Goal: Navigation & Orientation: Understand site structure

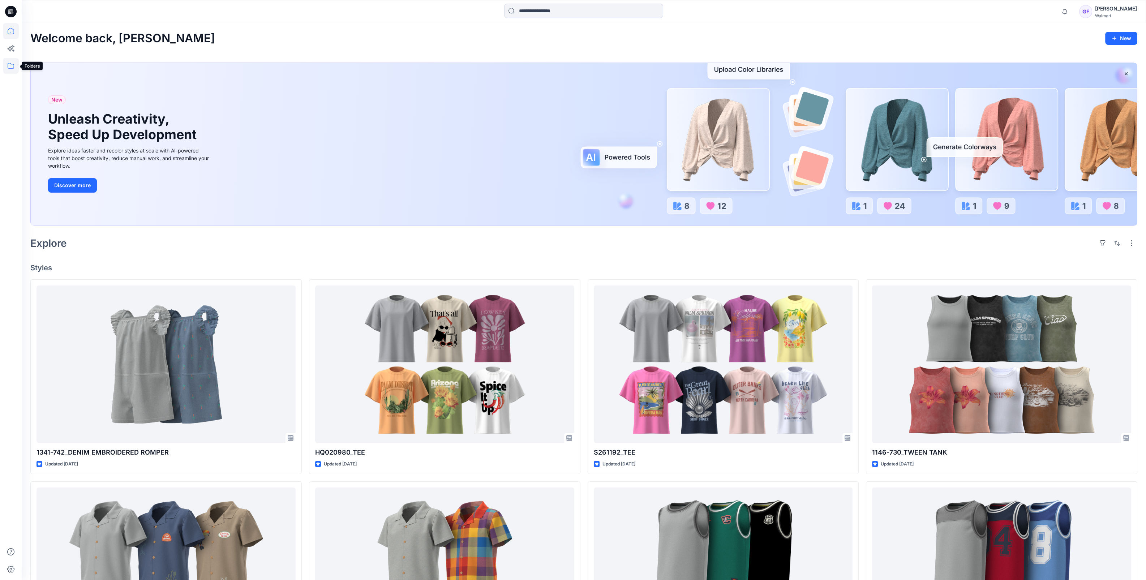
click at [10, 67] on icon at bounding box center [11, 66] width 16 height 16
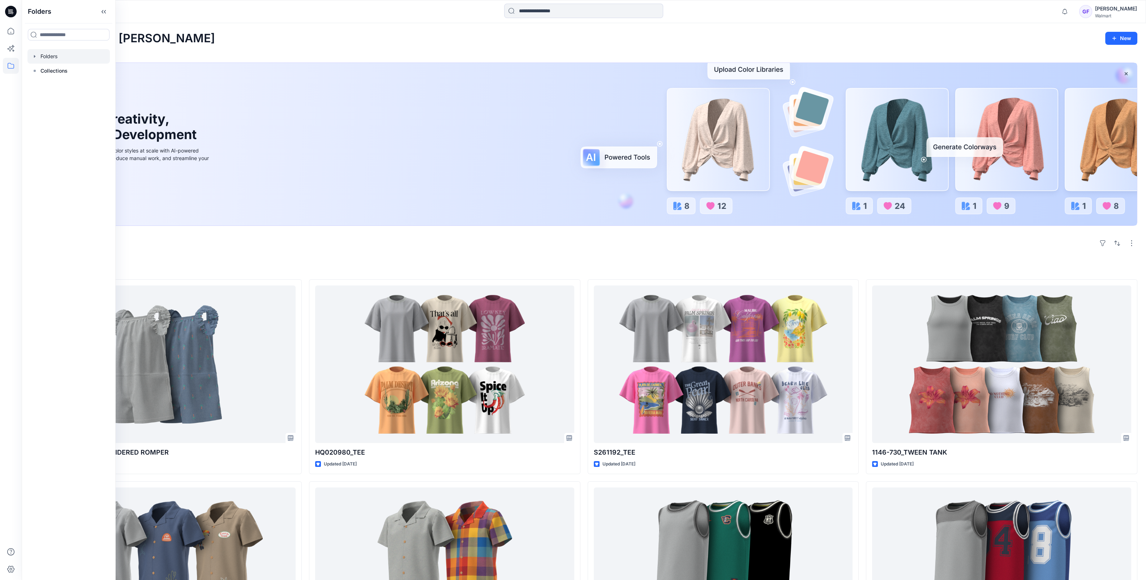
click at [53, 55] on div at bounding box center [68, 56] width 82 height 14
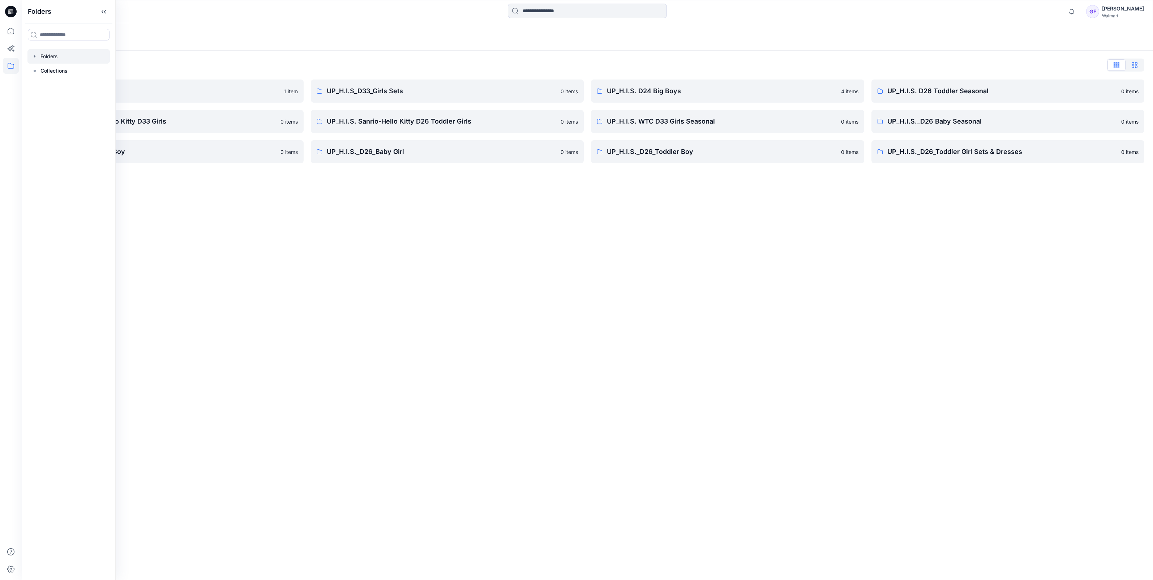
click at [1139, 69] on button "button" at bounding box center [1135, 65] width 18 height 12
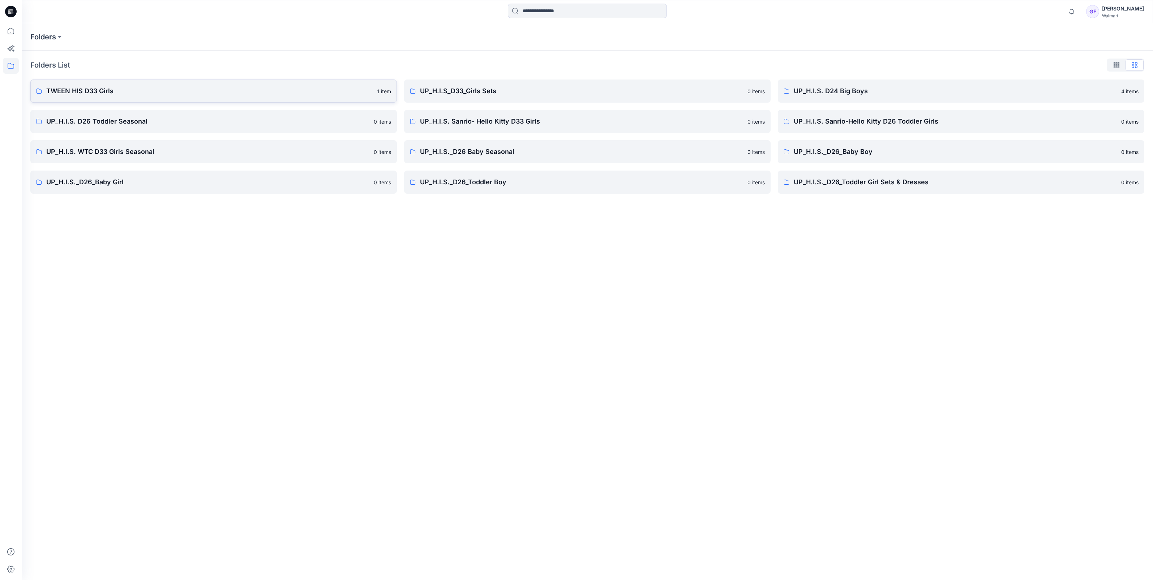
click at [97, 96] on link "TWEEN HIS D33 Girls 1 item" at bounding box center [213, 91] width 367 height 23
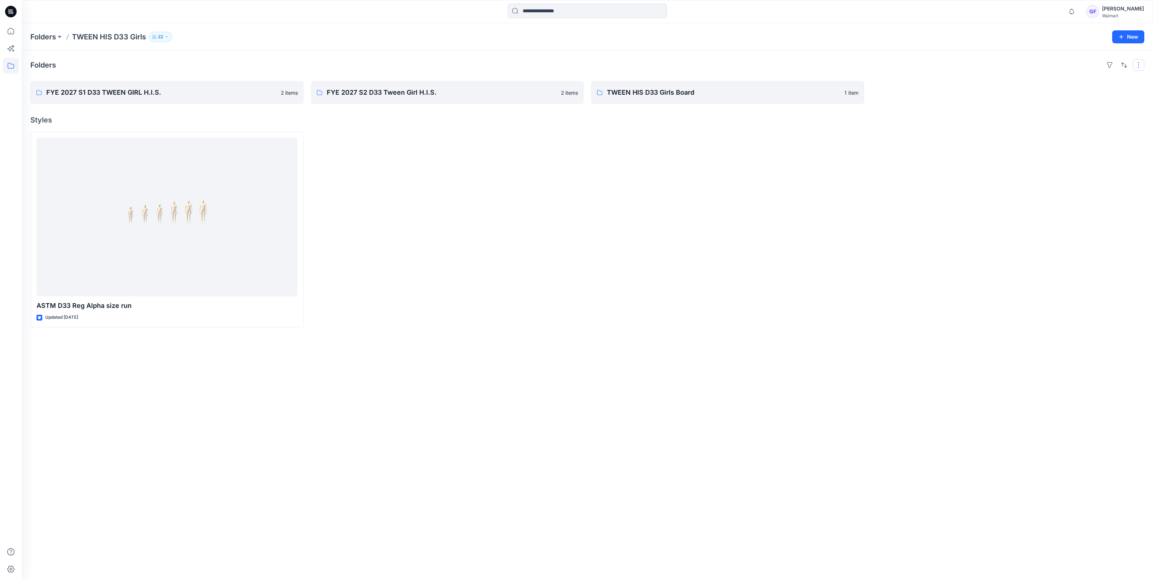
click at [1136, 65] on button "button" at bounding box center [1139, 65] width 12 height 12
click at [1041, 106] on p "Card" at bounding box center [1046, 104] width 36 height 9
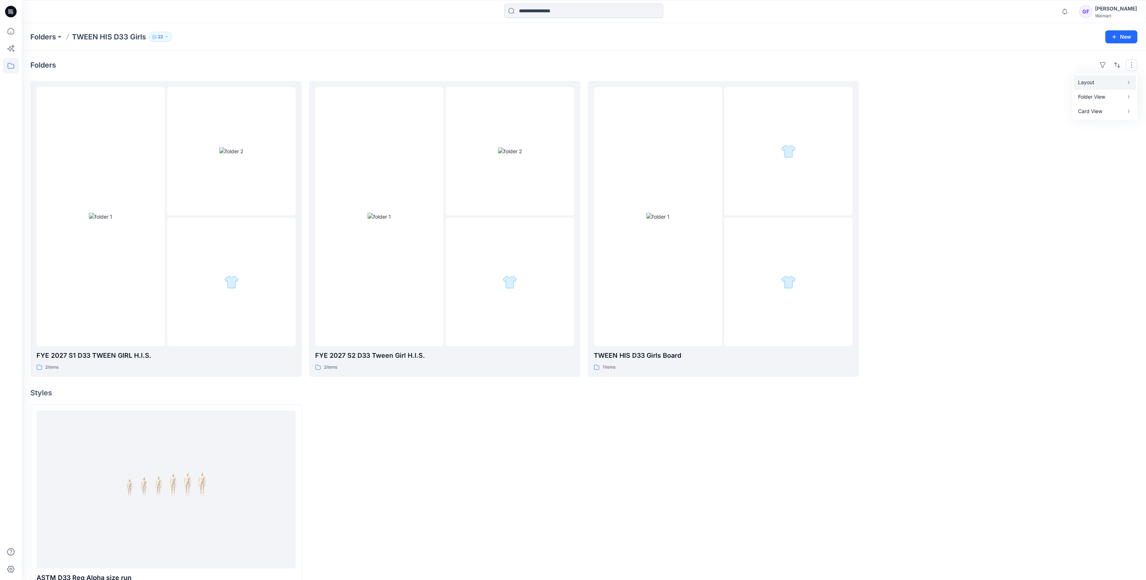
click at [1092, 82] on p "Layout" at bounding box center [1102, 82] width 46 height 9
click at [1029, 91] on p "Large Grid" at bounding box center [1039, 89] width 36 height 9
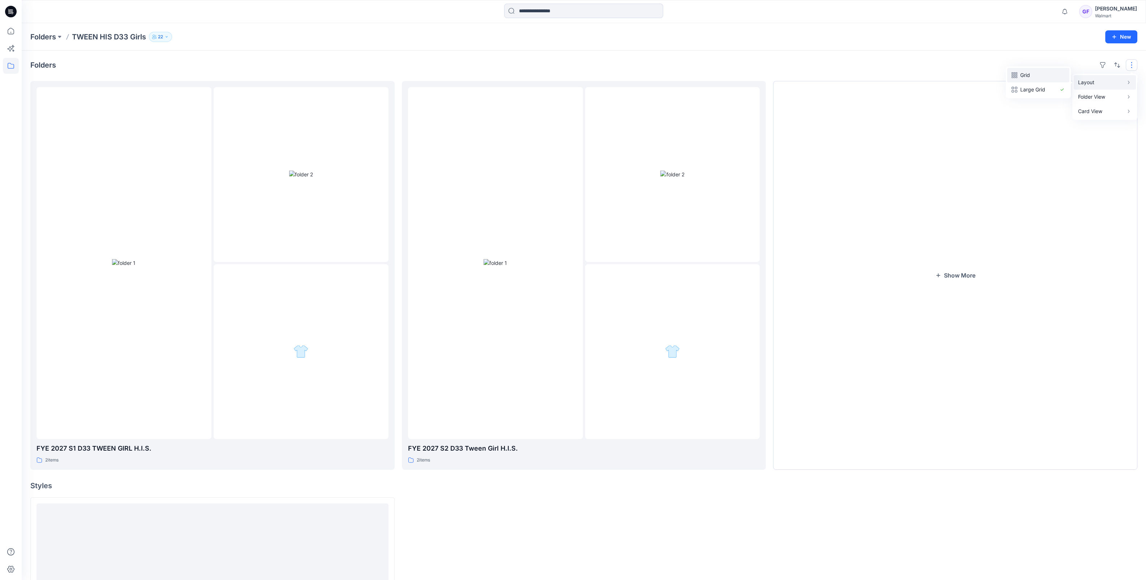
click at [1039, 76] on p "Grid" at bounding box center [1039, 75] width 36 height 9
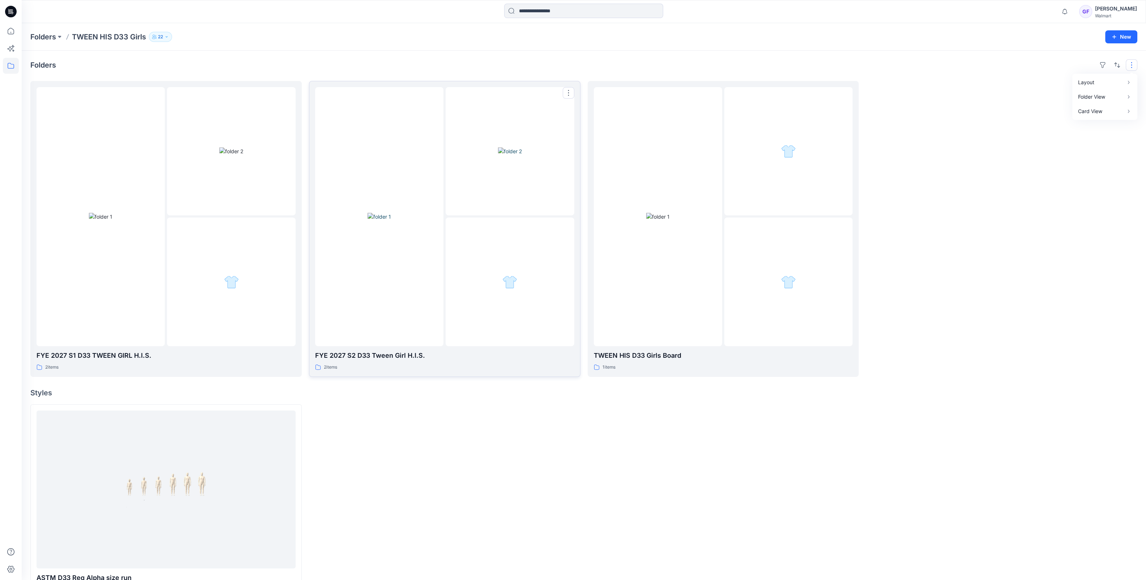
click at [401, 300] on div at bounding box center [379, 216] width 128 height 259
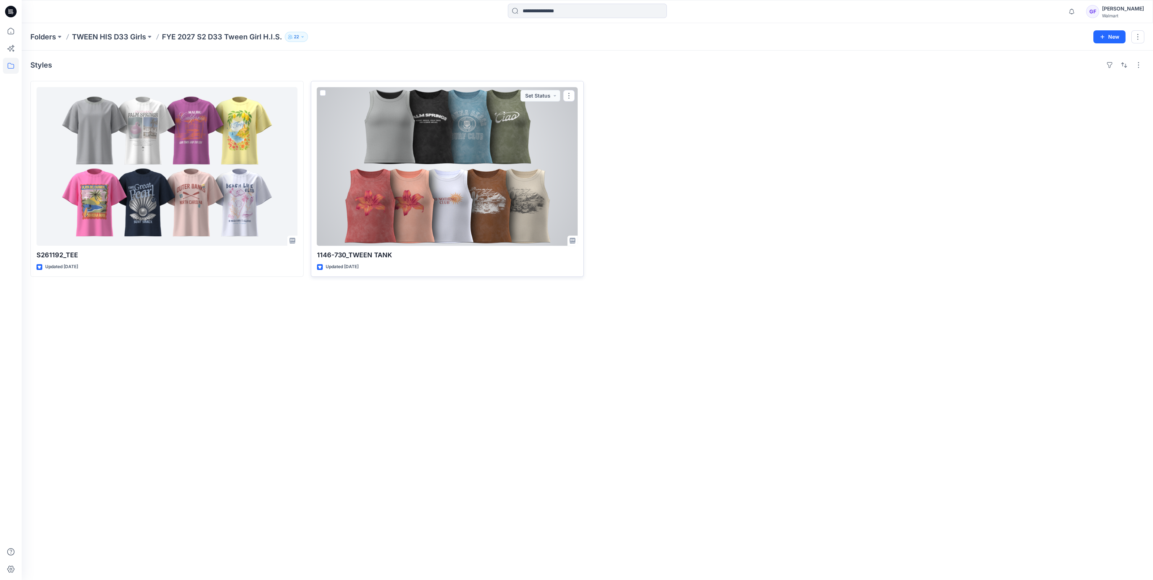
click at [454, 165] on div at bounding box center [447, 166] width 261 height 159
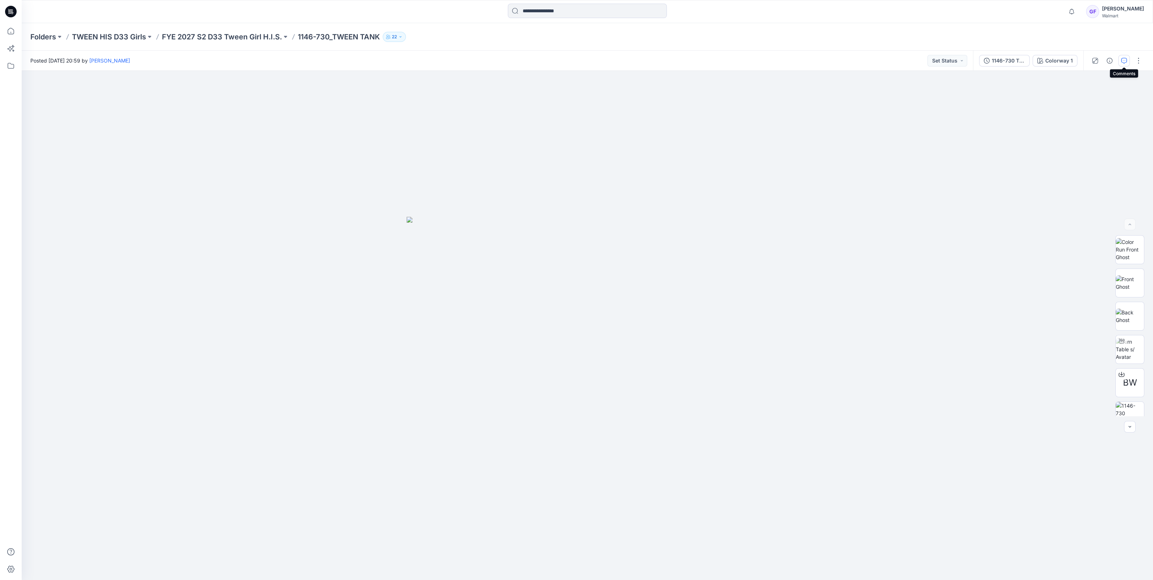
click at [1126, 63] on icon "button" at bounding box center [1125, 61] width 6 height 6
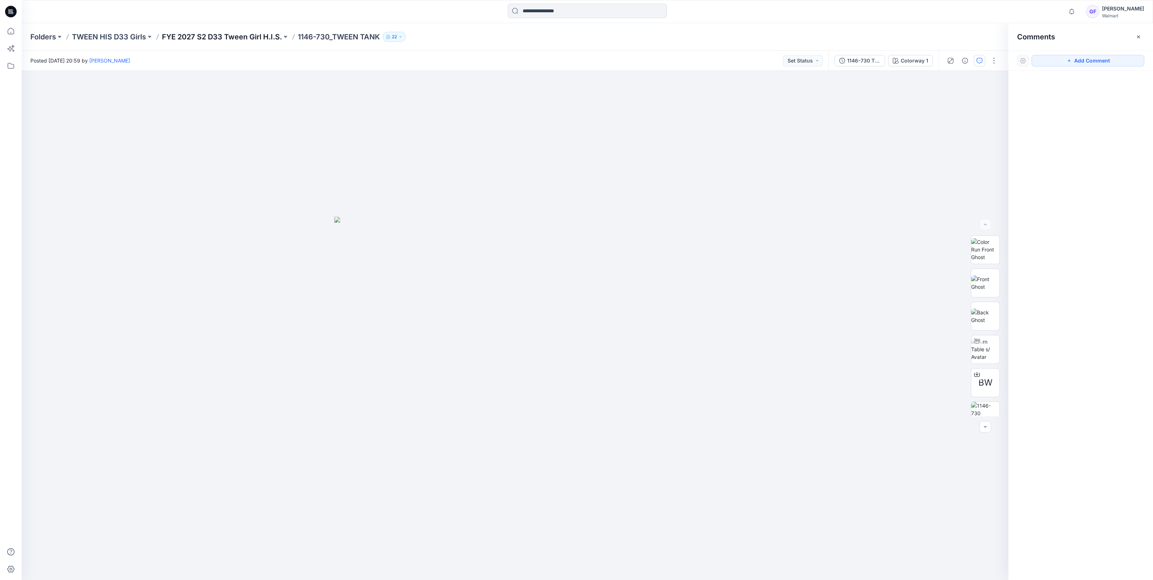
click at [224, 37] on p "FYE 2027 S2 D33 Tween Girl H.I.S." at bounding box center [222, 37] width 120 height 10
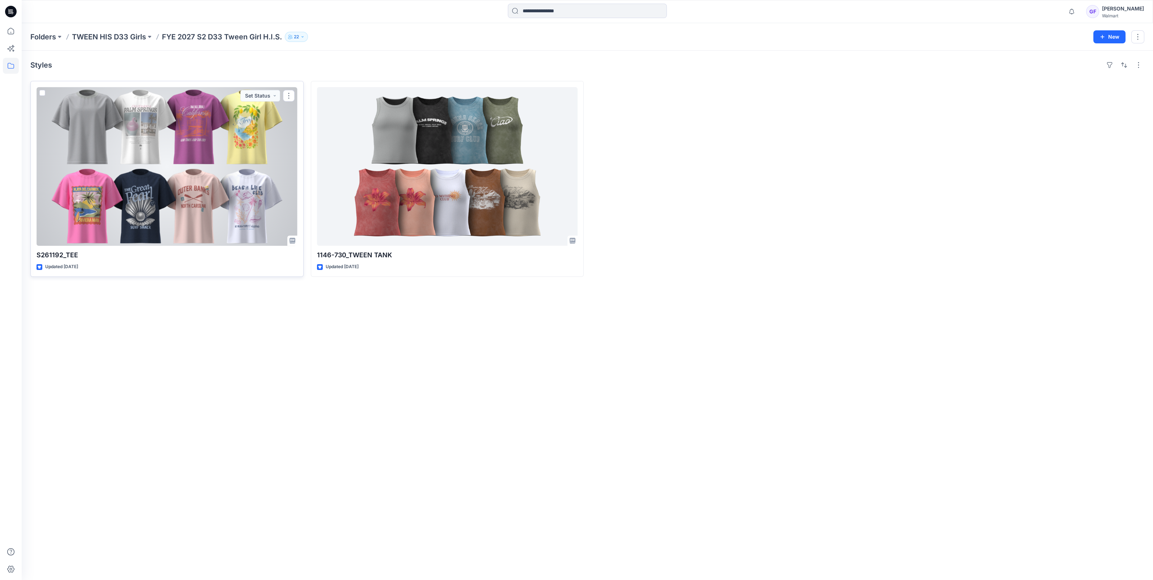
click at [205, 182] on div at bounding box center [167, 166] width 261 height 159
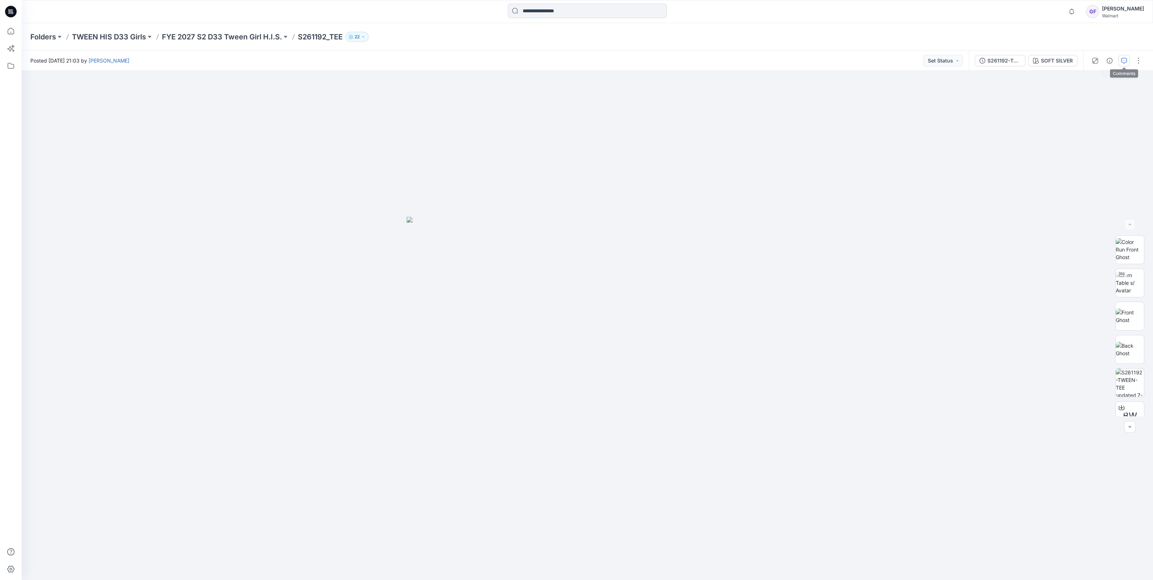
click at [1122, 58] on icon "button" at bounding box center [1125, 61] width 6 height 6
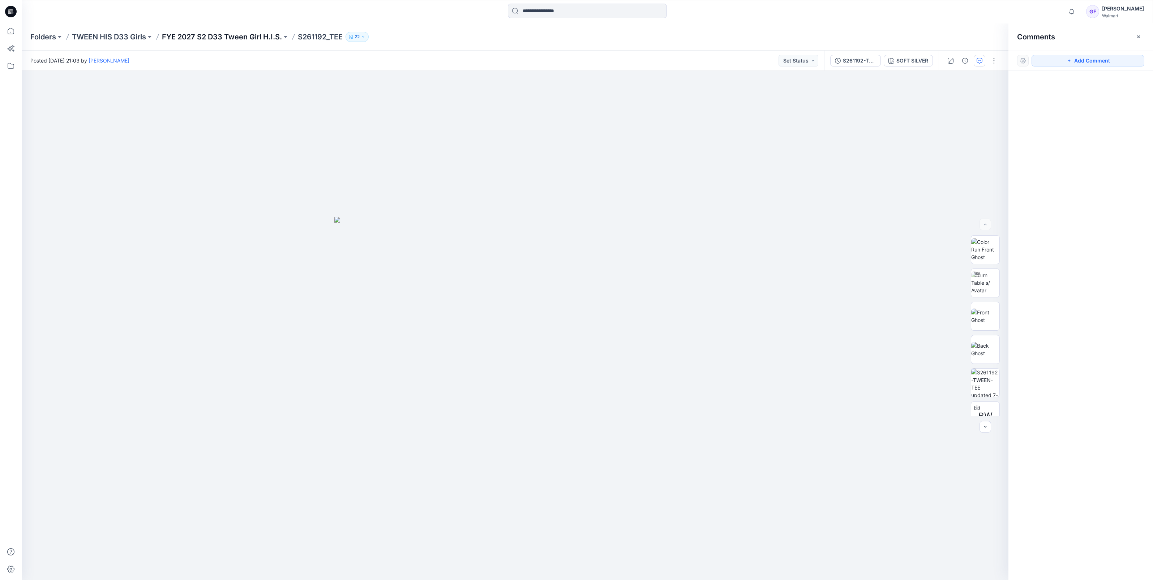
click at [230, 37] on p "FYE 2027 S2 D33 Tween Girl H.I.S." at bounding box center [222, 37] width 120 height 10
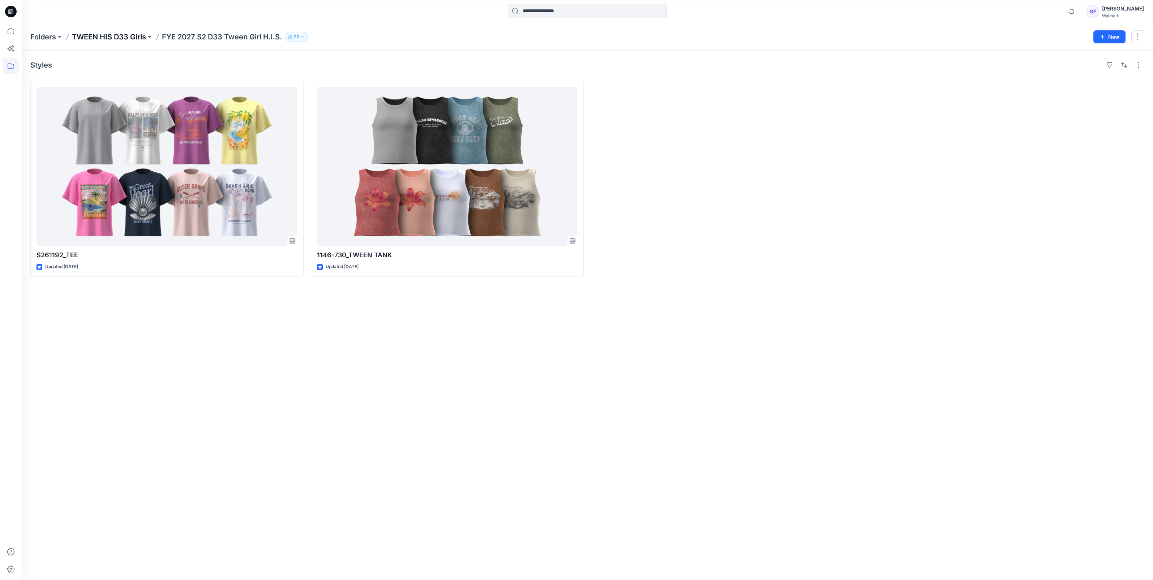
click at [107, 36] on p "TWEEN HIS D33 Girls" at bounding box center [109, 37] width 74 height 10
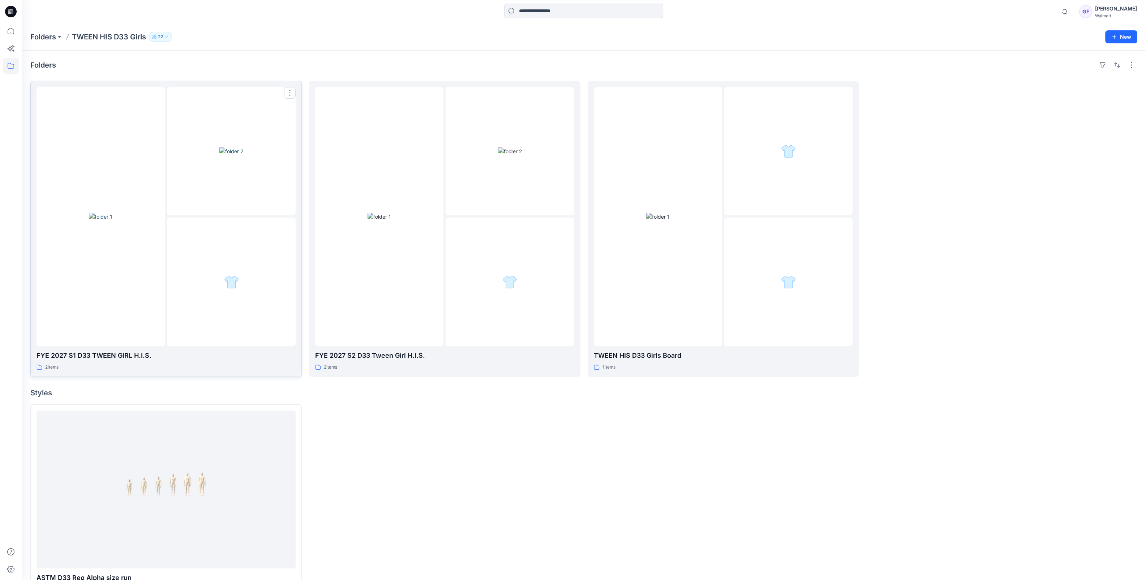
click at [70, 262] on div at bounding box center [101, 216] width 128 height 259
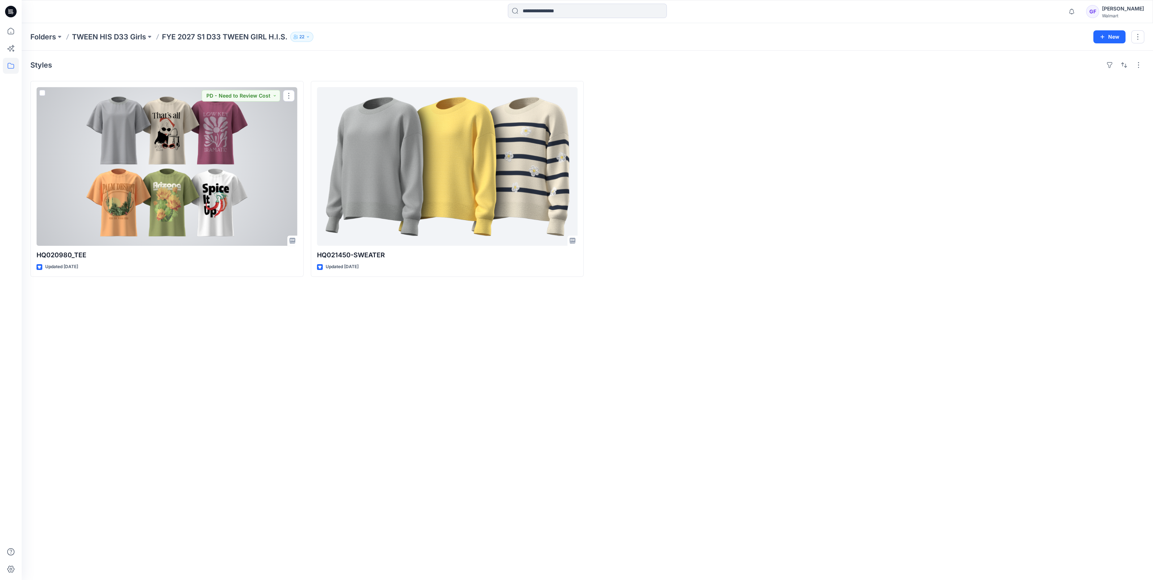
click at [167, 238] on div at bounding box center [167, 166] width 261 height 159
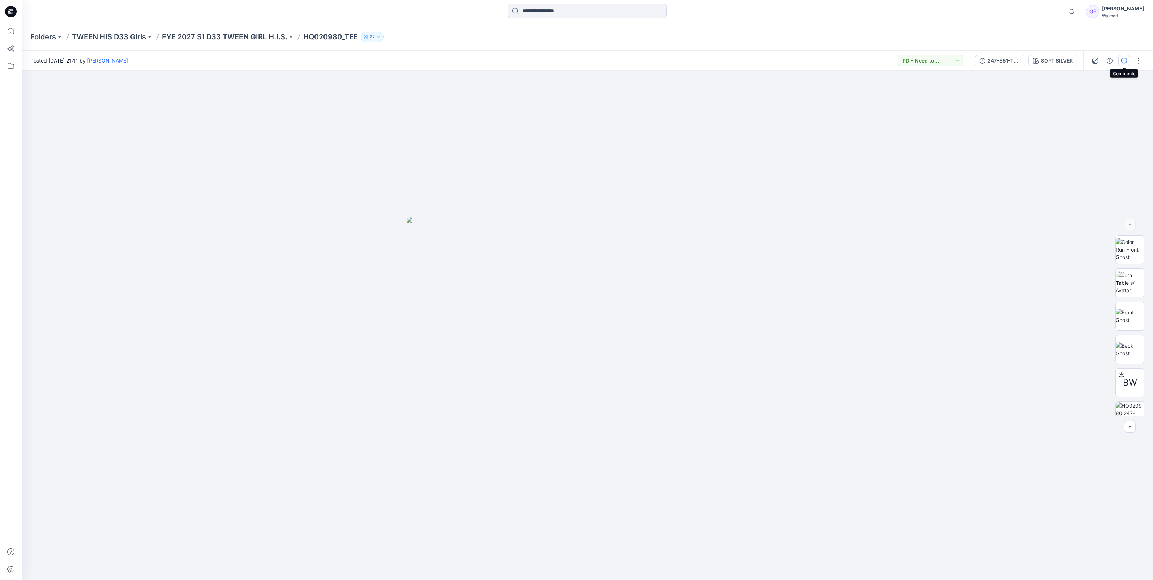
click at [1123, 57] on button "button" at bounding box center [1125, 61] width 12 height 12
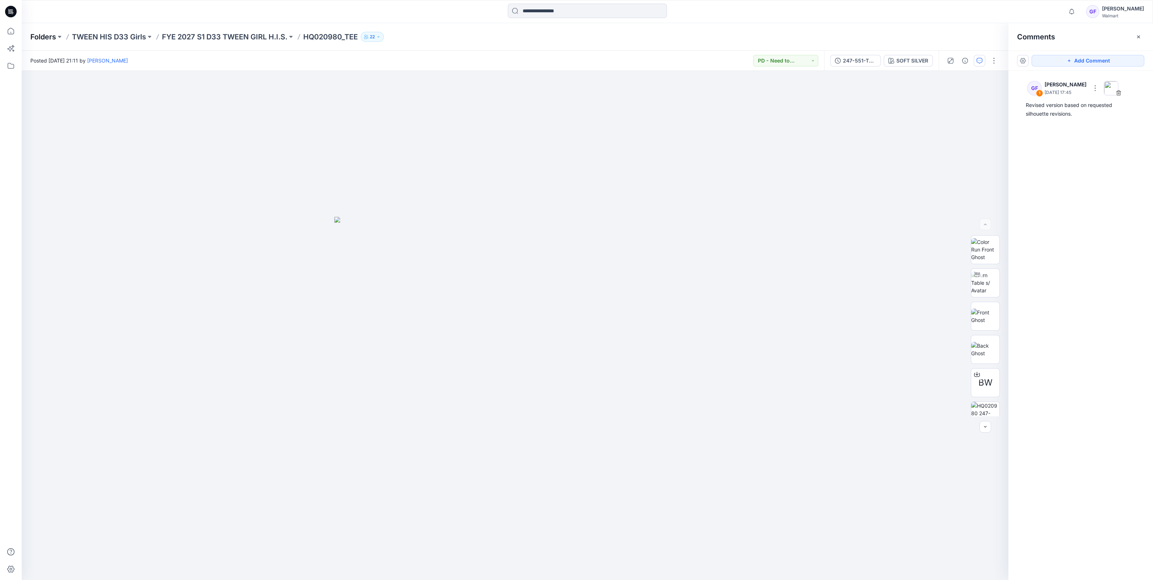
click at [40, 37] on p "Folders" at bounding box center [43, 37] width 26 height 10
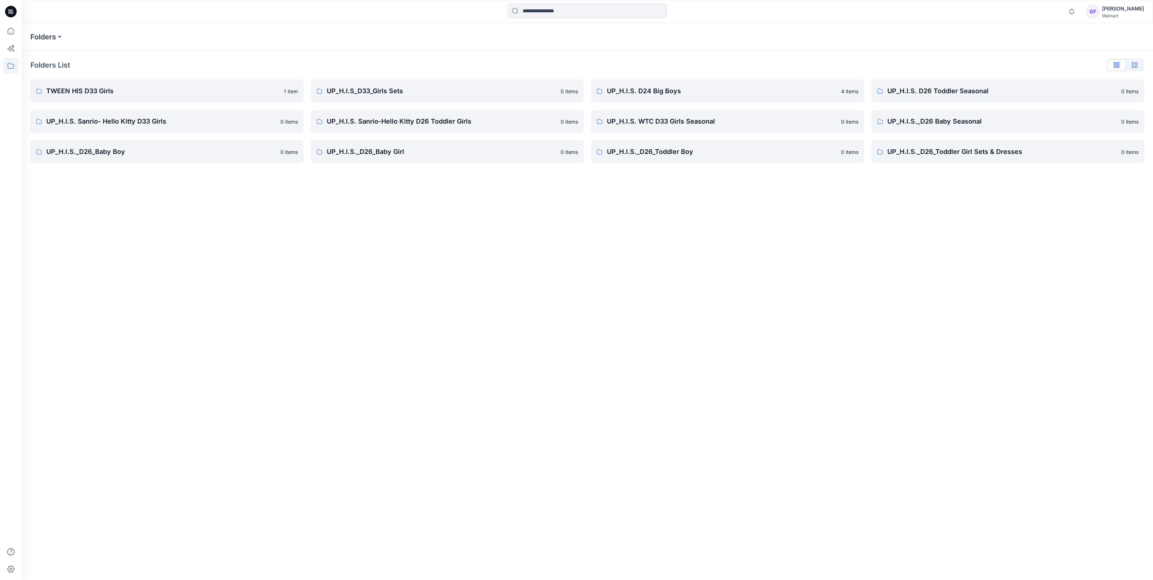
click at [1132, 63] on icon "button" at bounding box center [1135, 65] width 6 height 6
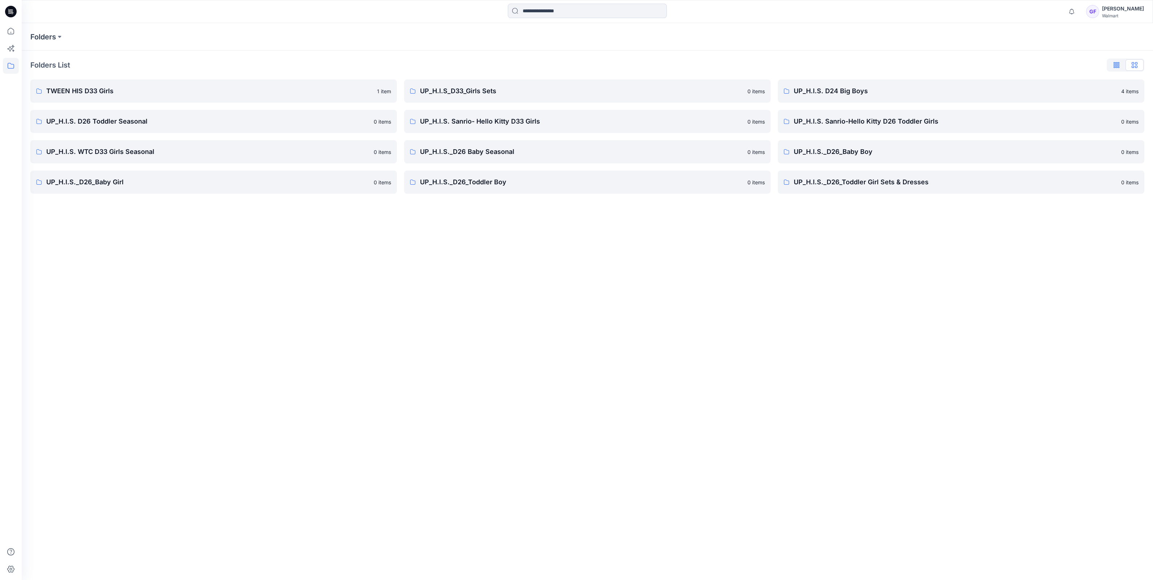
click at [1115, 64] on icon "button" at bounding box center [1117, 65] width 6 height 6
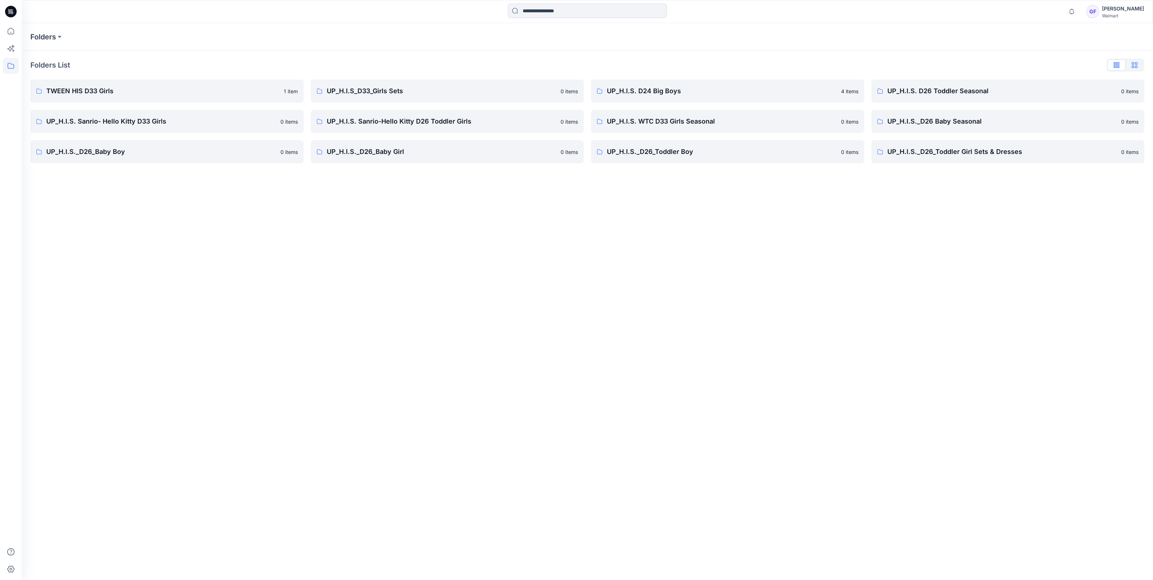
click at [1137, 64] on icon "button" at bounding box center [1135, 65] width 6 height 6
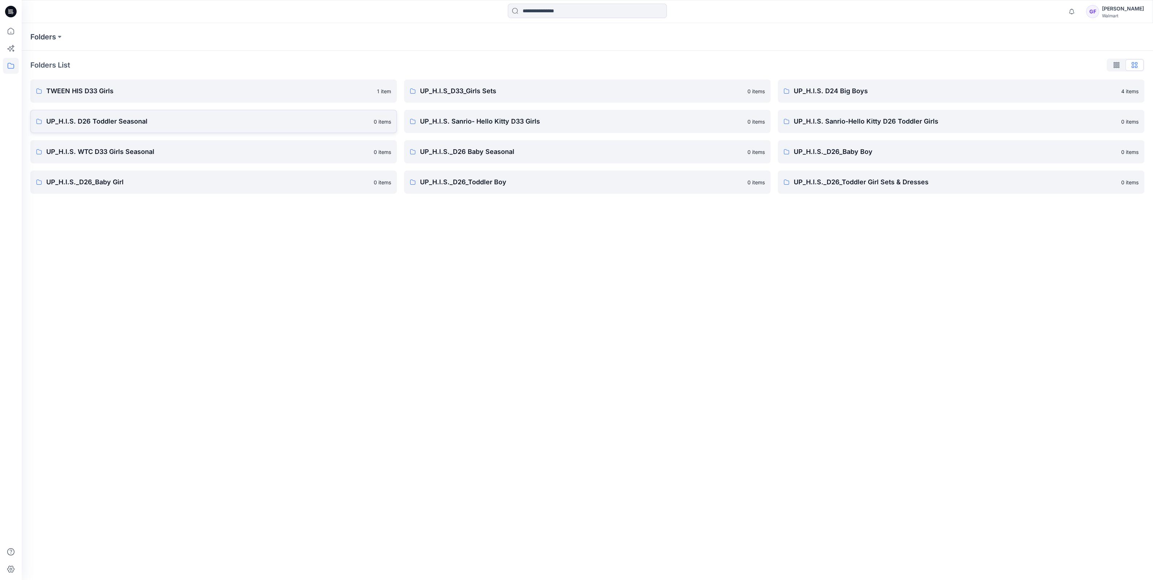
click at [111, 120] on p "UP_H.I.S. D26 Toddler Seasonal" at bounding box center [207, 121] width 323 height 10
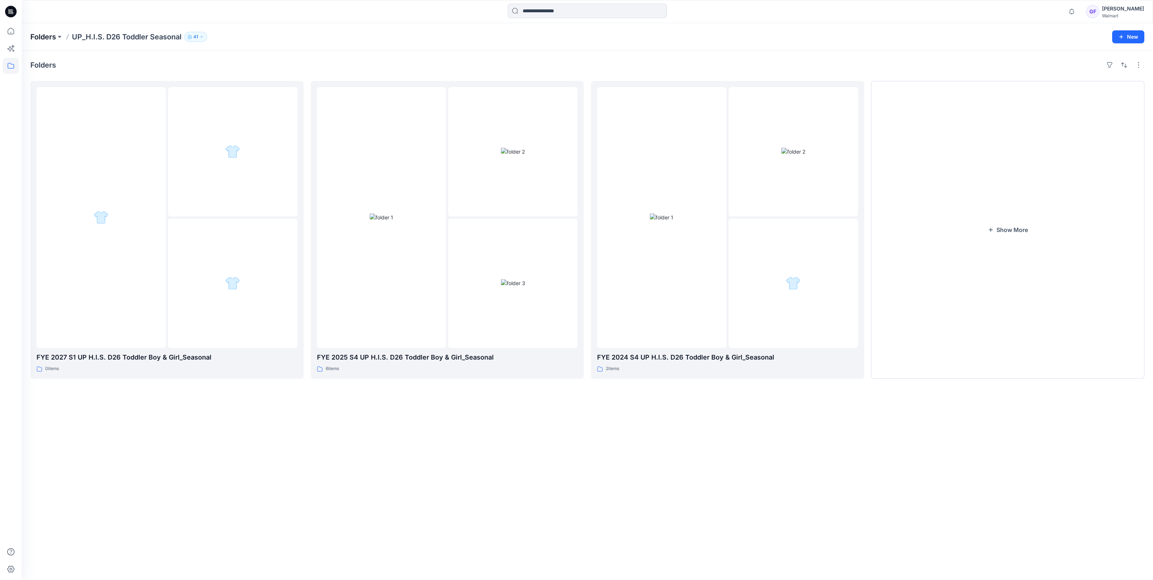
click at [42, 38] on p "Folders" at bounding box center [43, 37] width 26 height 10
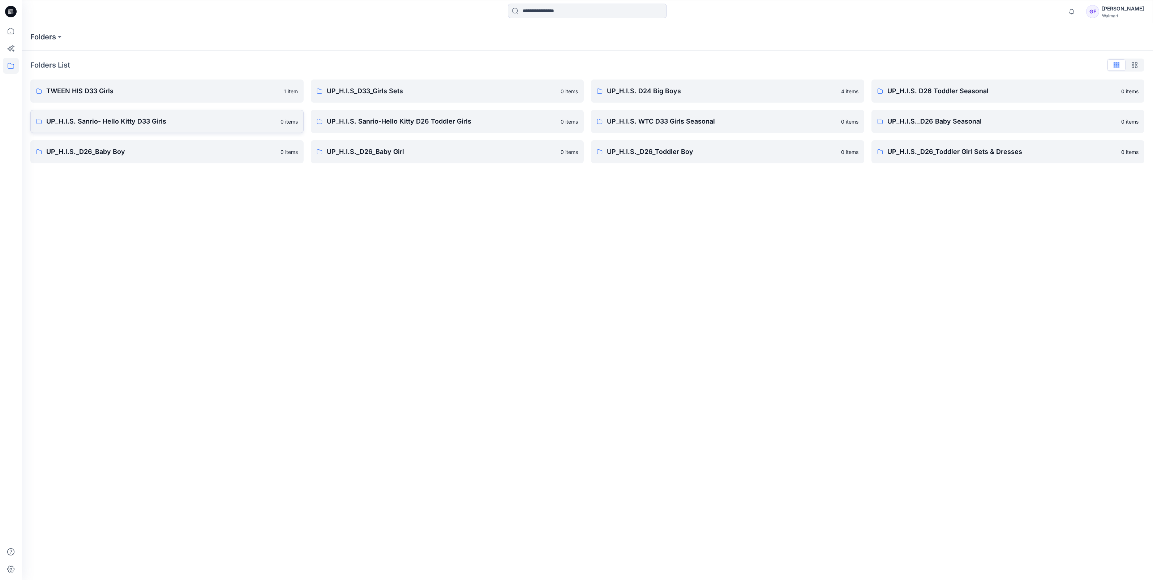
click at [140, 120] on p "UP_H.I.S. Sanrio- Hello Kitty D33 Girls" at bounding box center [161, 121] width 230 height 10
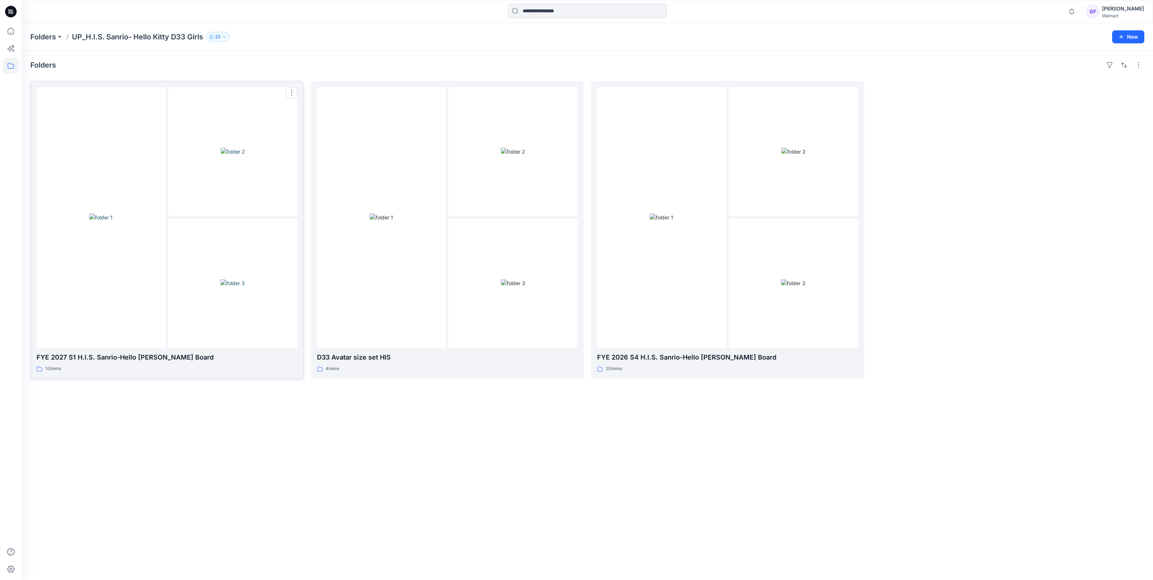
click at [163, 313] on div at bounding box center [101, 217] width 129 height 261
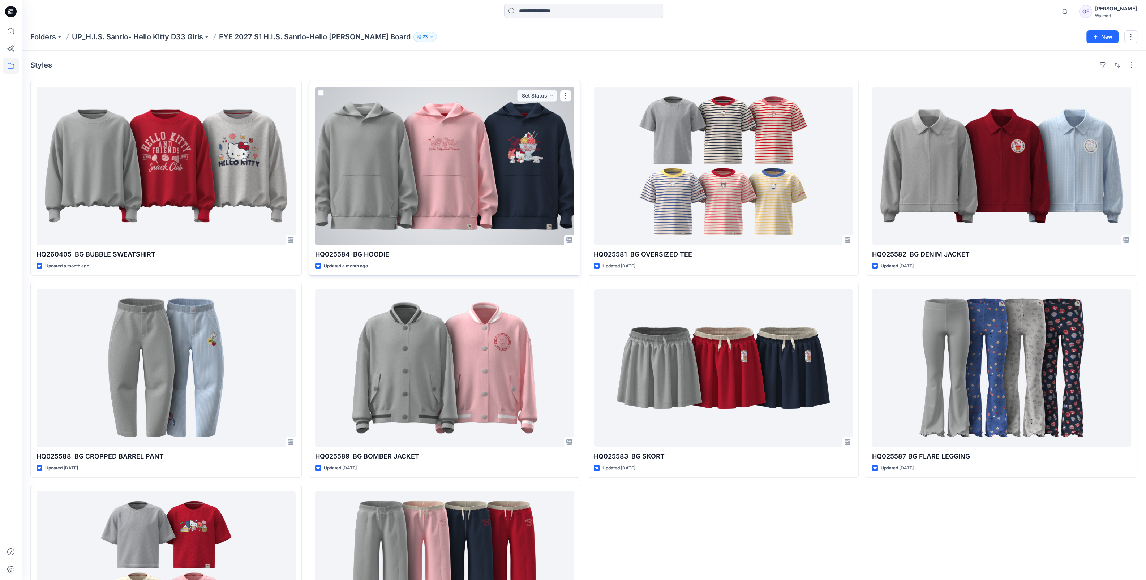
click at [421, 171] on div at bounding box center [444, 166] width 259 height 158
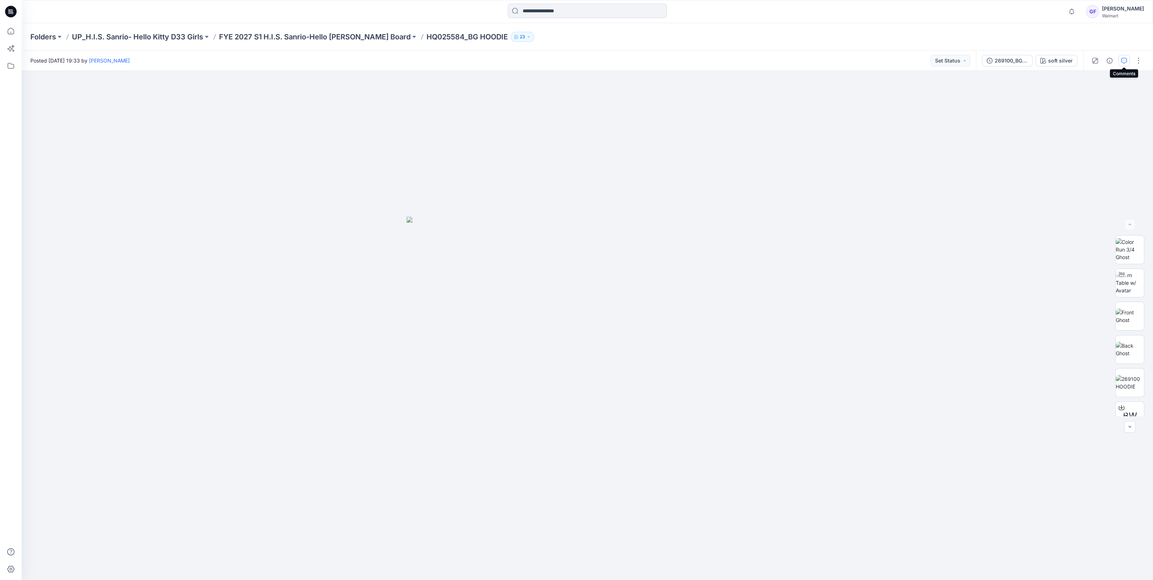
click at [1126, 61] on icon "button" at bounding box center [1125, 61] width 6 height 6
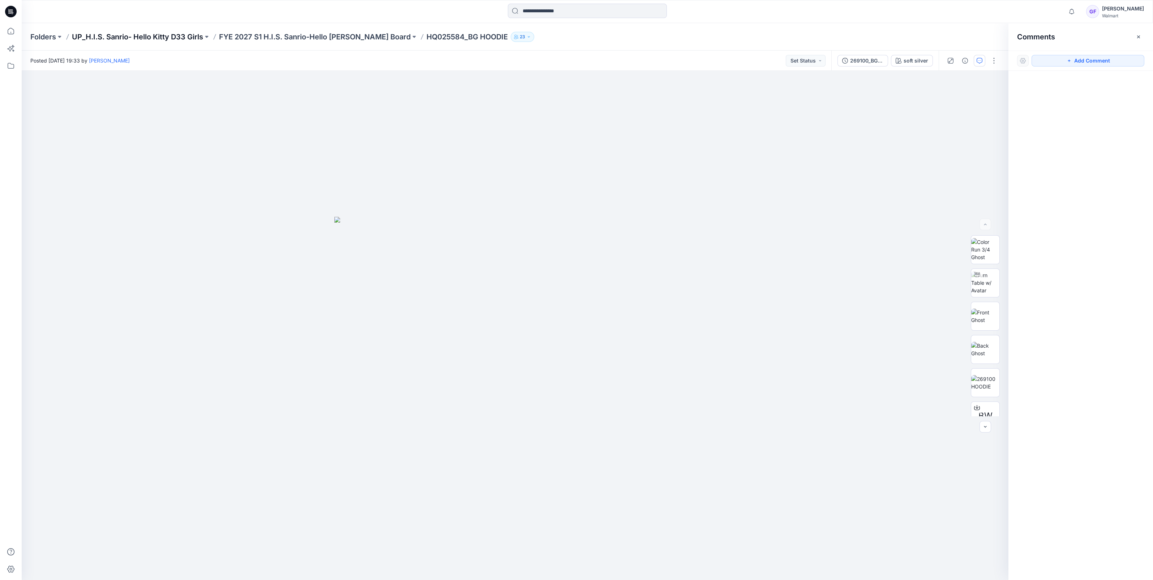
click at [177, 34] on p "UP_H.I.S. Sanrio- Hello Kitty D33 Girls" at bounding box center [137, 37] width 131 height 10
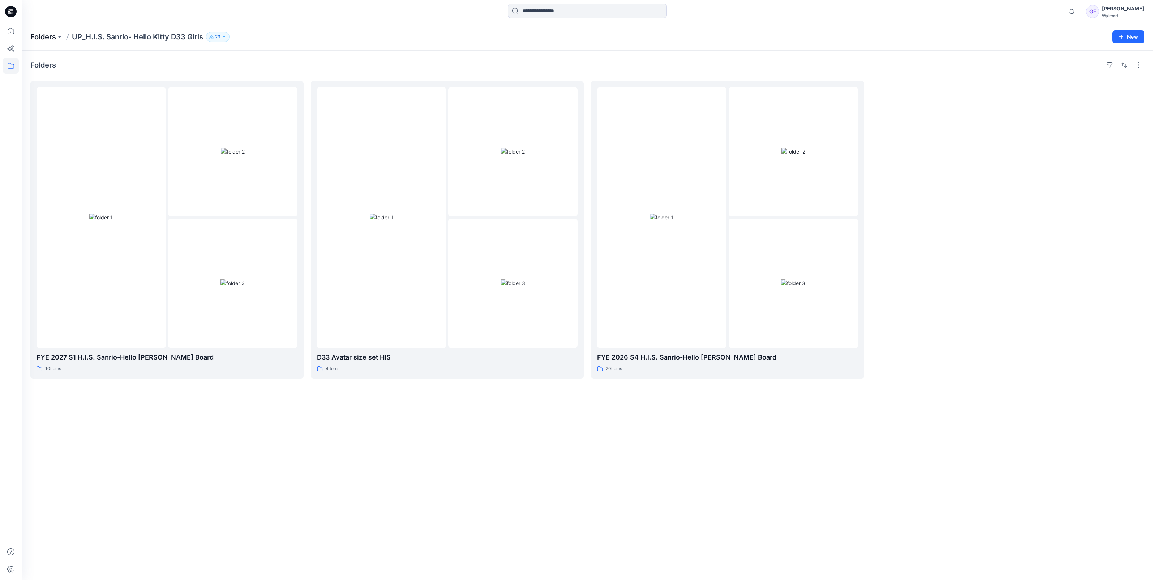
click at [34, 35] on p "Folders" at bounding box center [43, 37] width 26 height 10
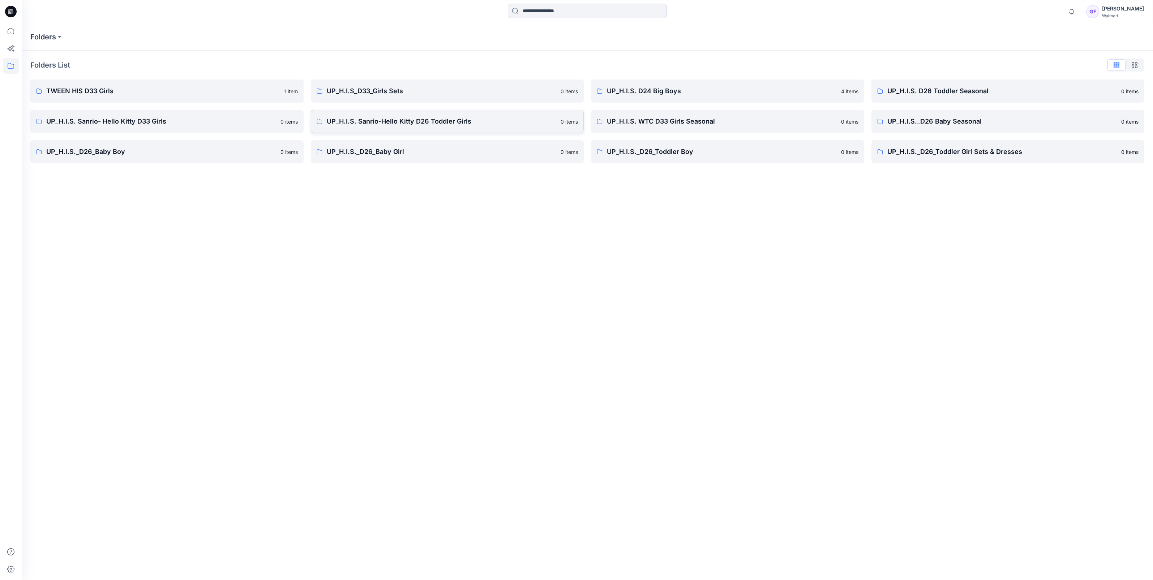
click at [461, 128] on link "UP_H.I.S. Sanrio-Hello Kitty D26 Toddler Girls 0 items" at bounding box center [447, 121] width 273 height 23
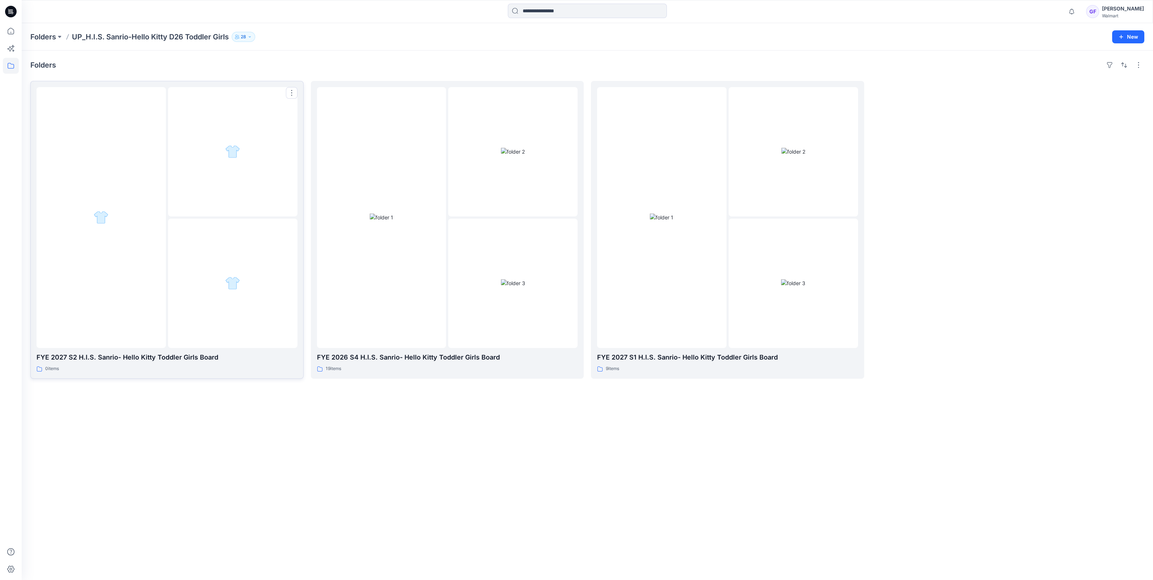
click at [110, 287] on div at bounding box center [101, 217] width 129 height 261
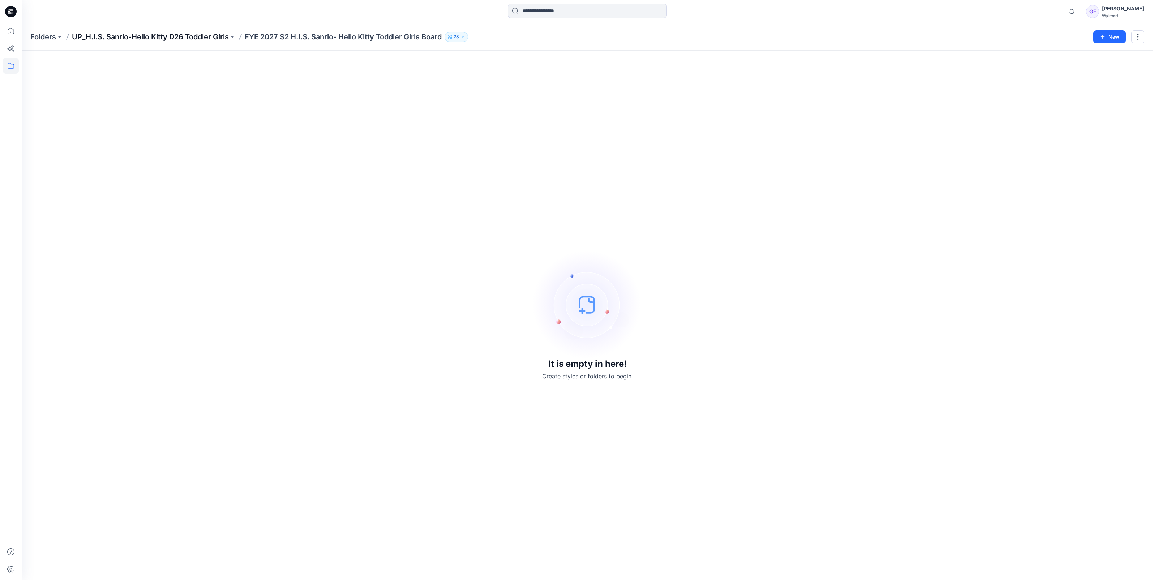
click at [186, 34] on p "UP_H.I.S. Sanrio-Hello Kitty D26 Toddler Girls" at bounding box center [150, 37] width 157 height 10
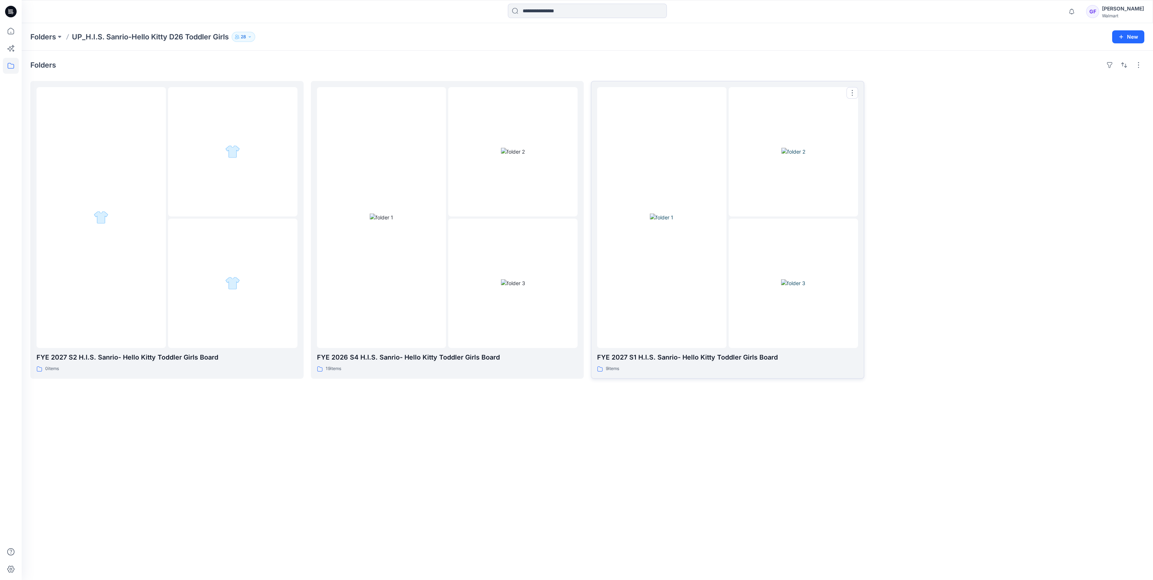
click at [781, 279] on img at bounding box center [793, 283] width 24 height 8
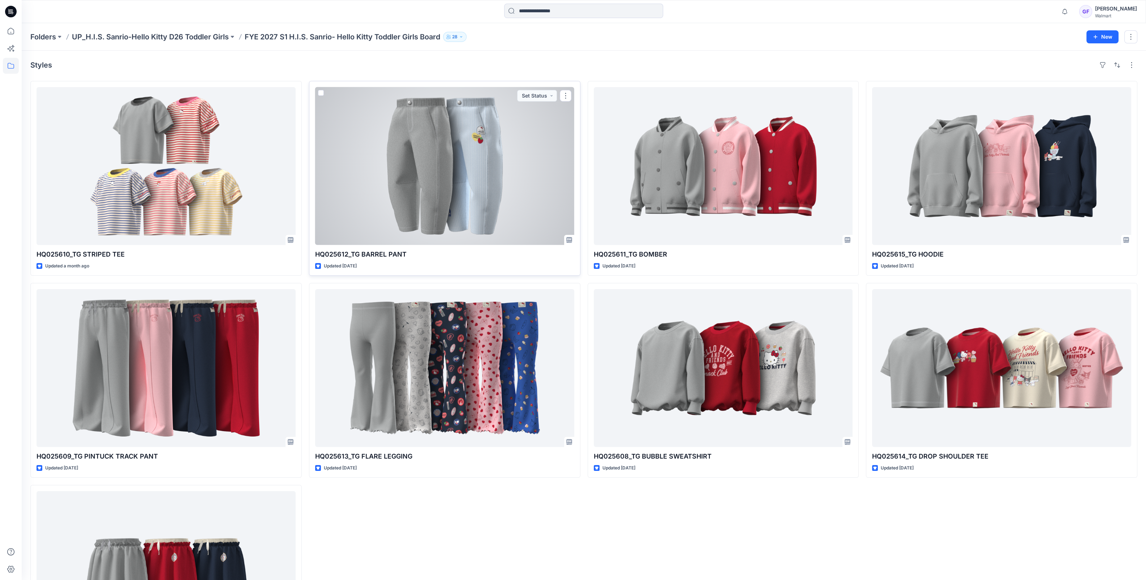
click at [446, 182] on div at bounding box center [444, 166] width 259 height 158
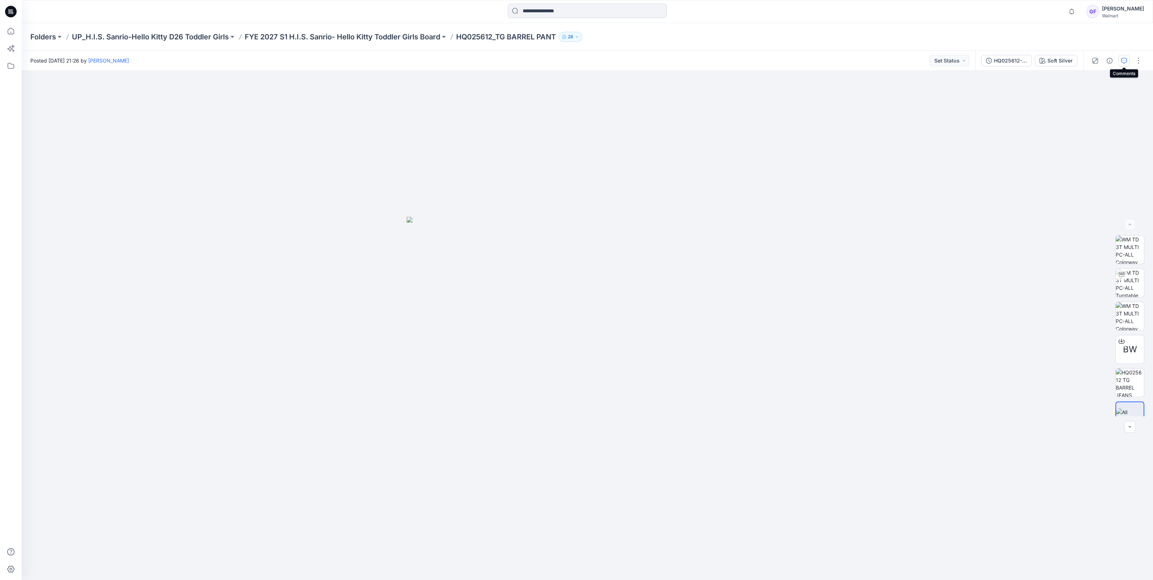
click at [1124, 63] on icon "button" at bounding box center [1125, 61] width 6 height 6
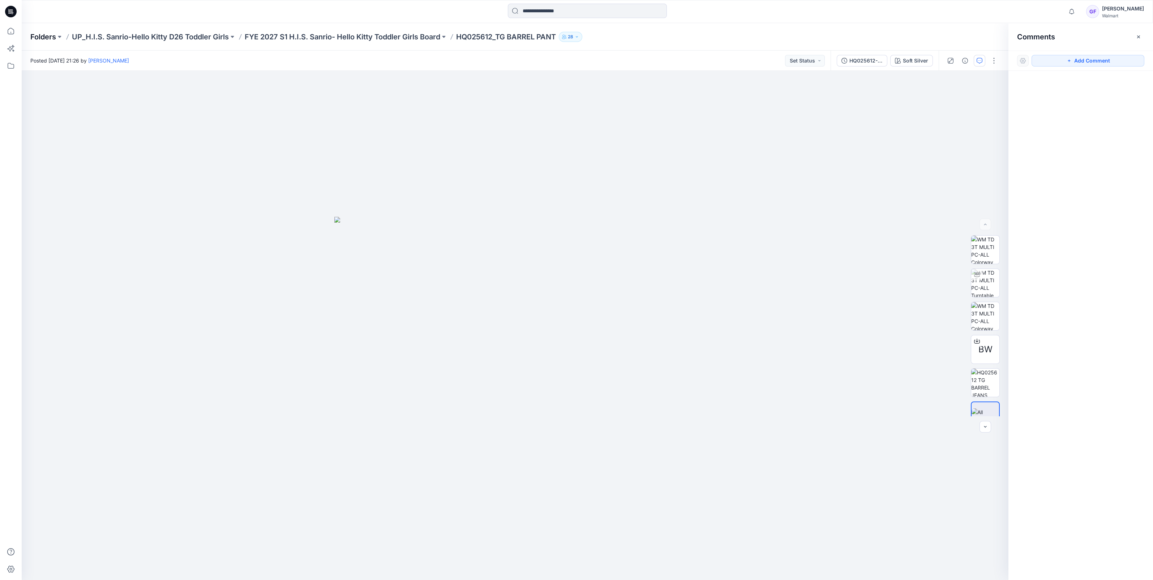
click at [38, 32] on p "Folders" at bounding box center [43, 37] width 26 height 10
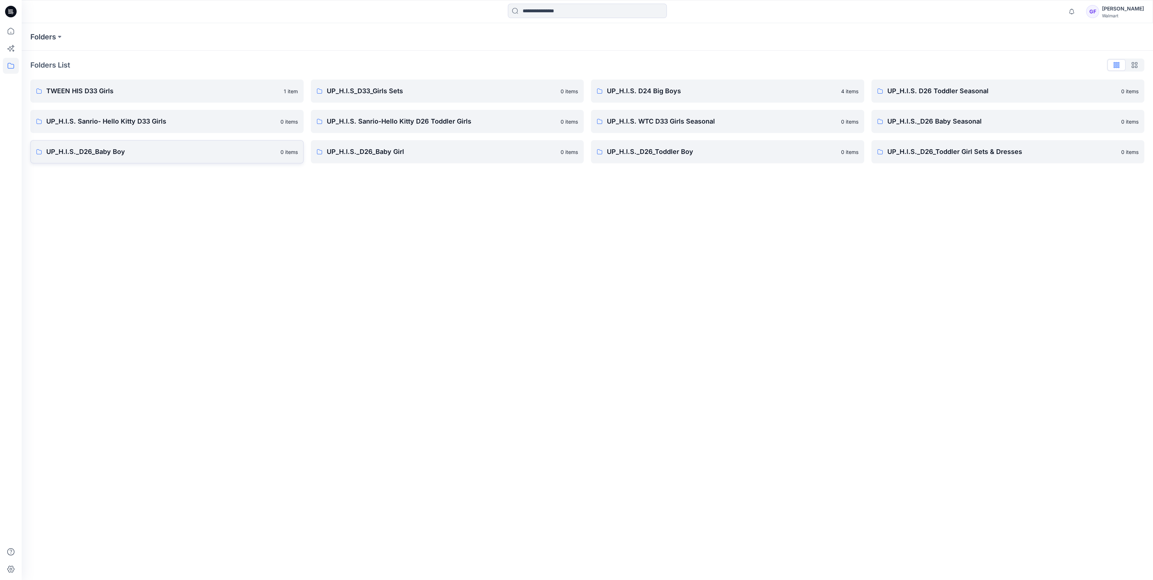
click at [84, 151] on p "UP_H.I.S._D26_Baby Boy" at bounding box center [161, 152] width 230 height 10
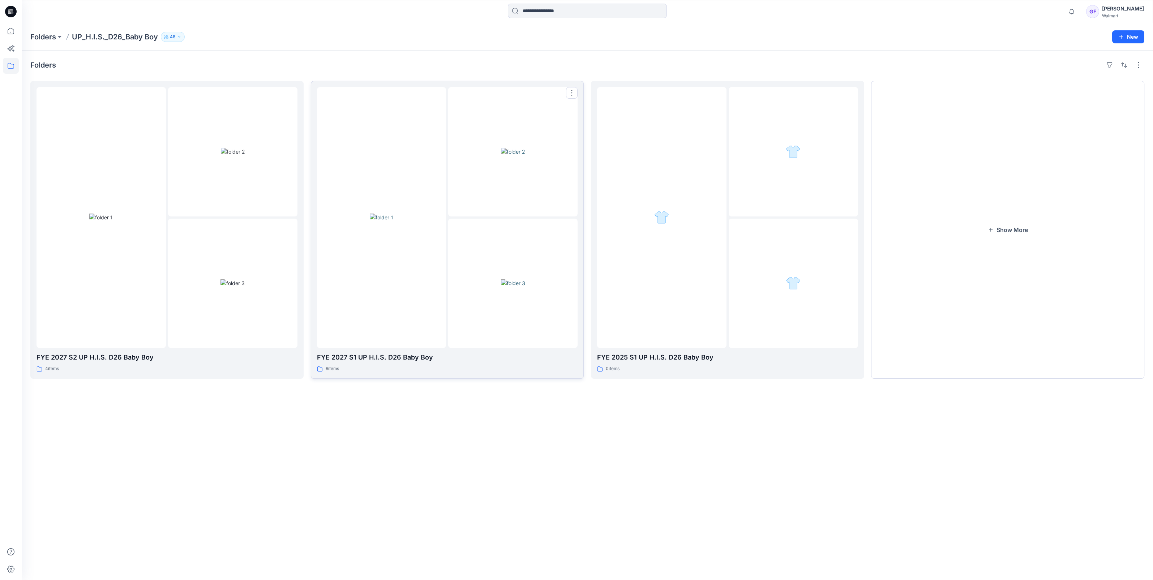
click at [403, 173] on div at bounding box center [381, 217] width 129 height 261
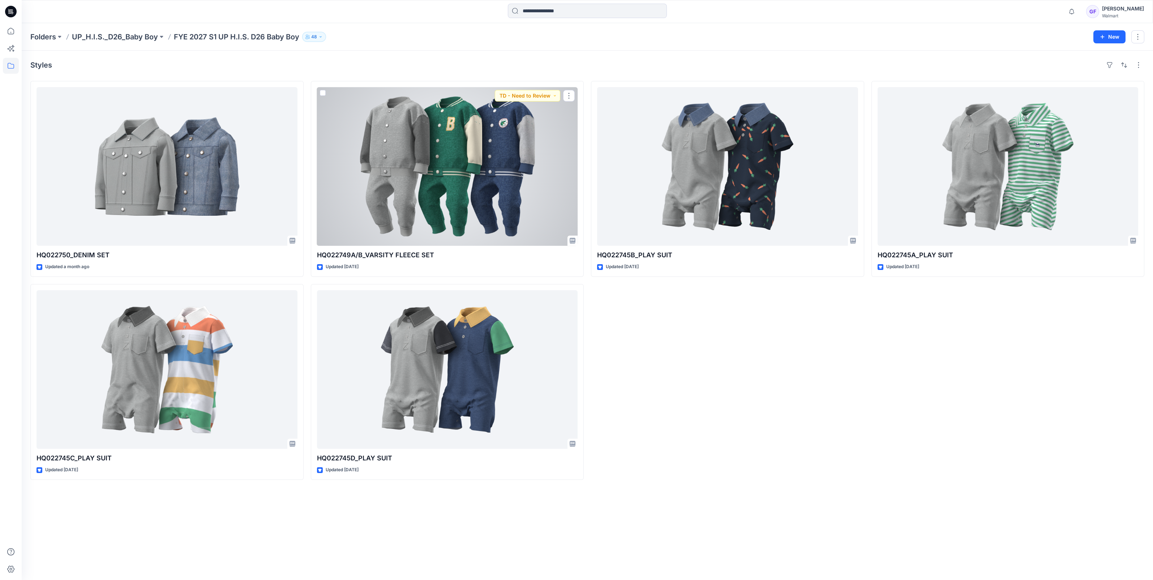
click at [403, 173] on div at bounding box center [447, 166] width 261 height 159
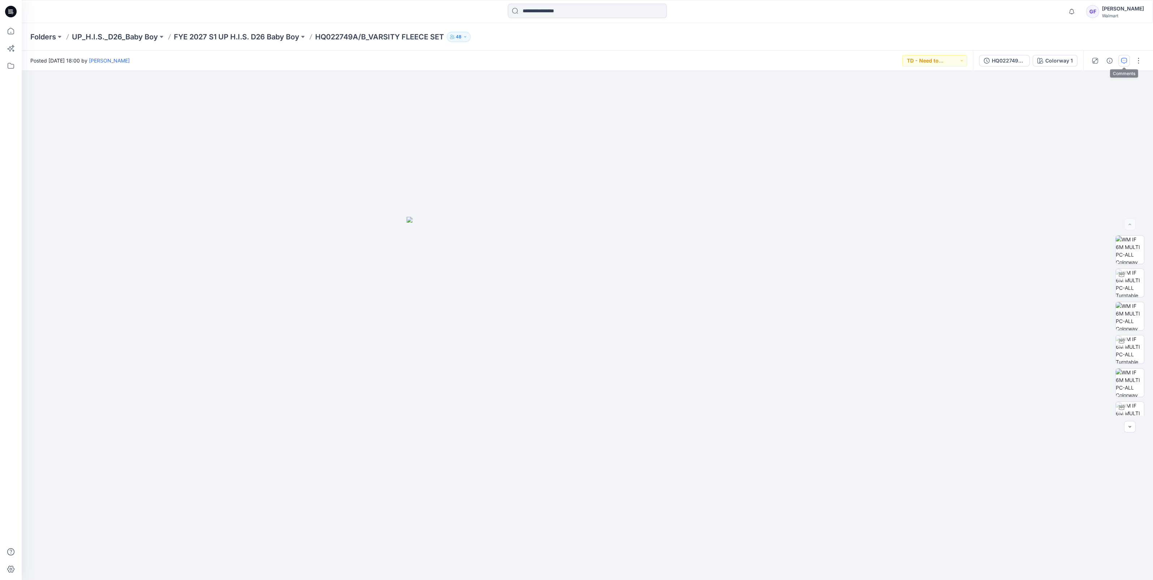
click at [1124, 60] on icon "button" at bounding box center [1125, 61] width 6 height 6
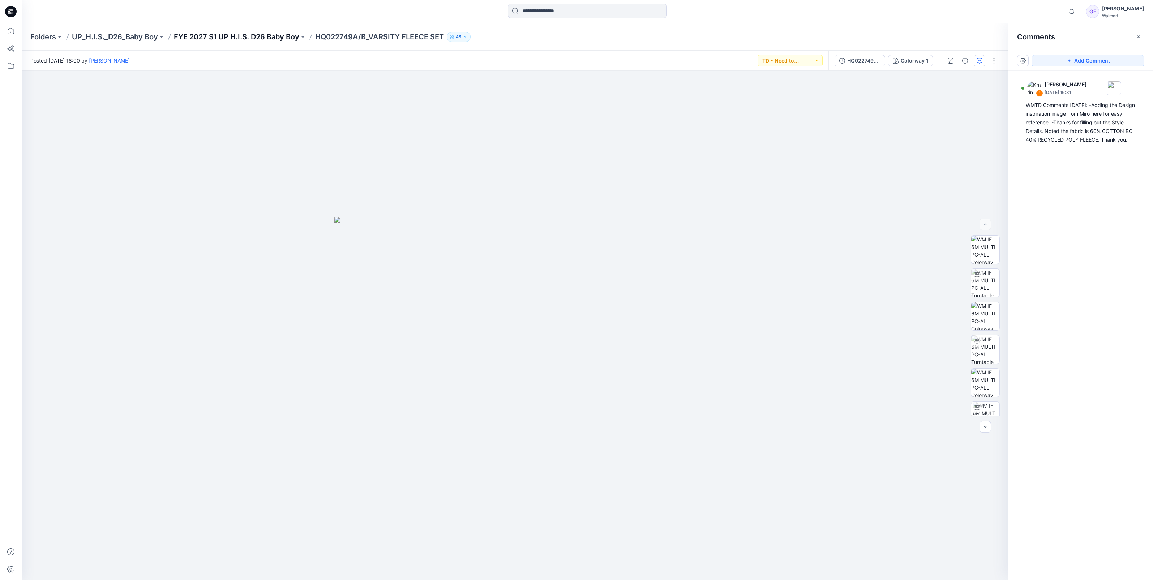
click at [243, 35] on p "FYE 2027 S1 UP H.I.S. D26 Baby Boy" at bounding box center [236, 37] width 125 height 10
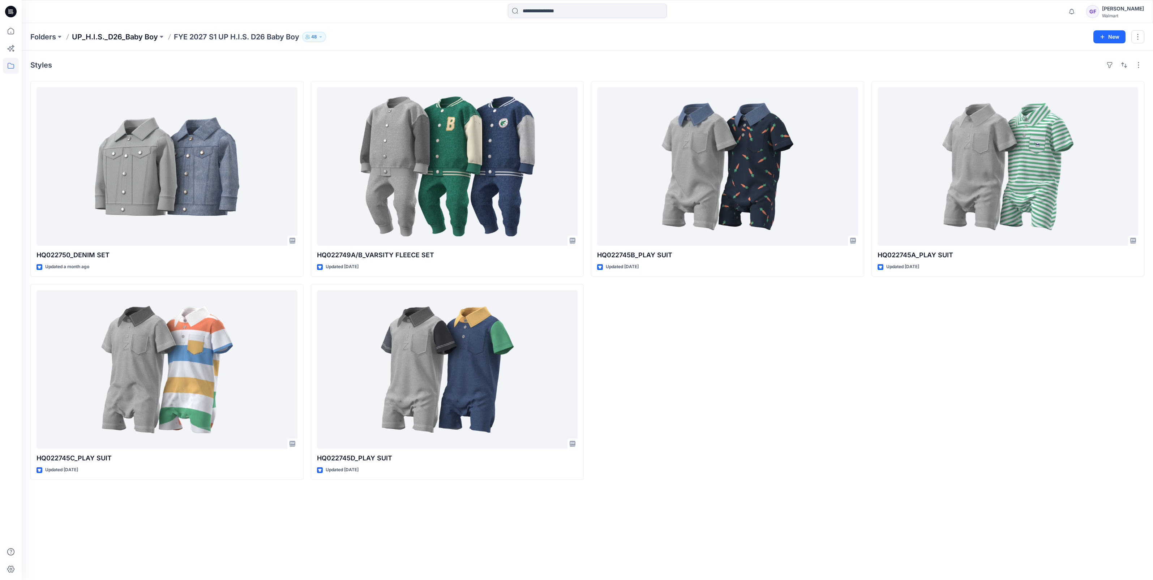
click at [95, 36] on p "UP_H.I.S._D26_Baby Boy" at bounding box center [115, 37] width 86 height 10
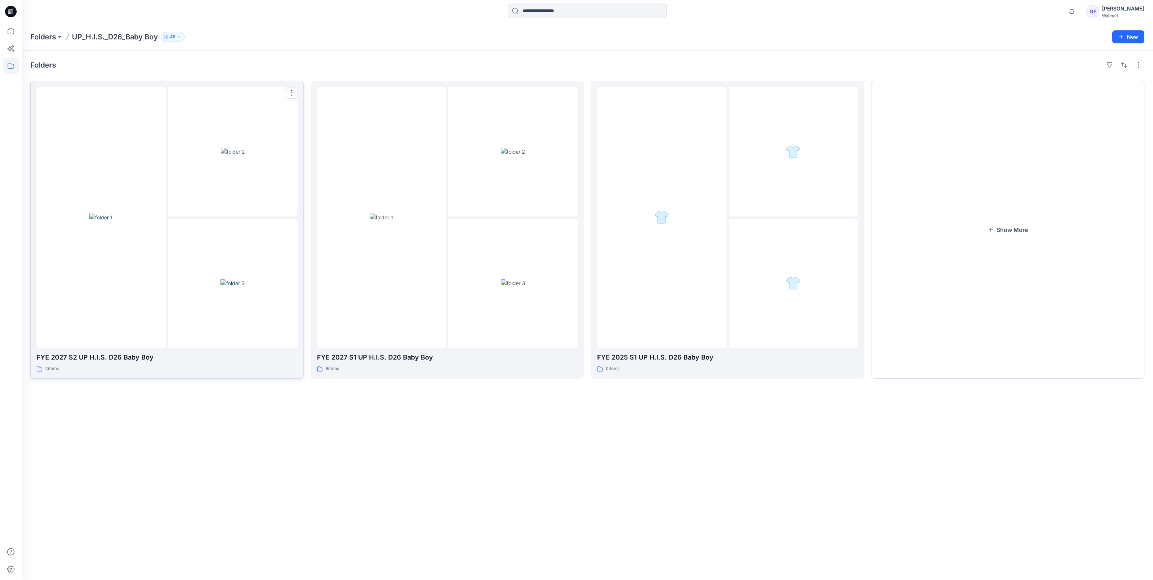
click at [105, 221] on img at bounding box center [101, 218] width 24 height 8
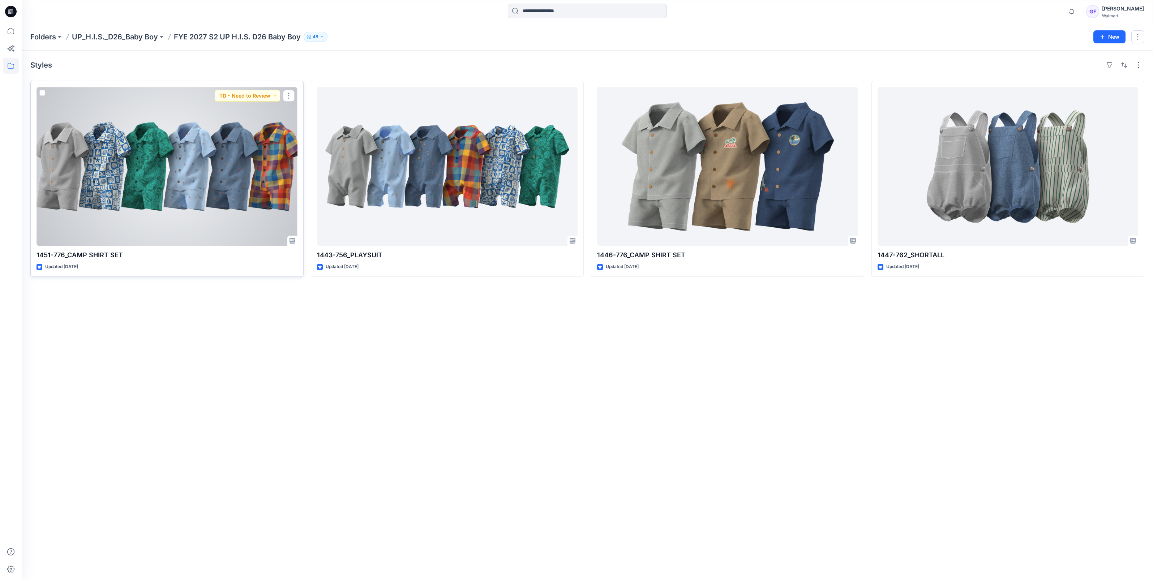
click at [193, 184] on div at bounding box center [167, 166] width 261 height 159
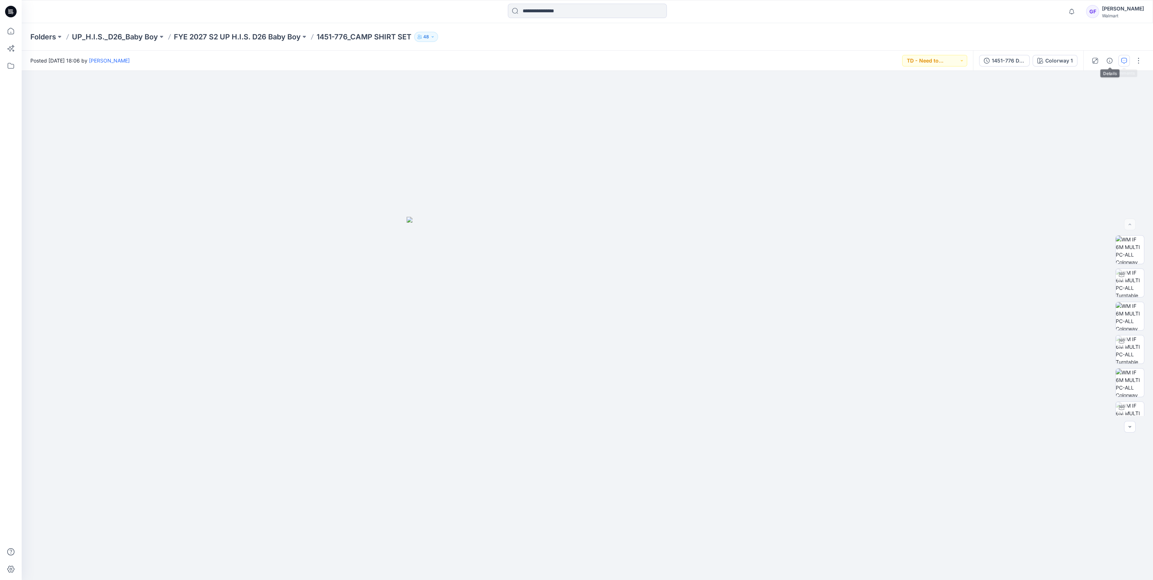
click at [1123, 59] on icon "button" at bounding box center [1125, 61] width 6 height 6
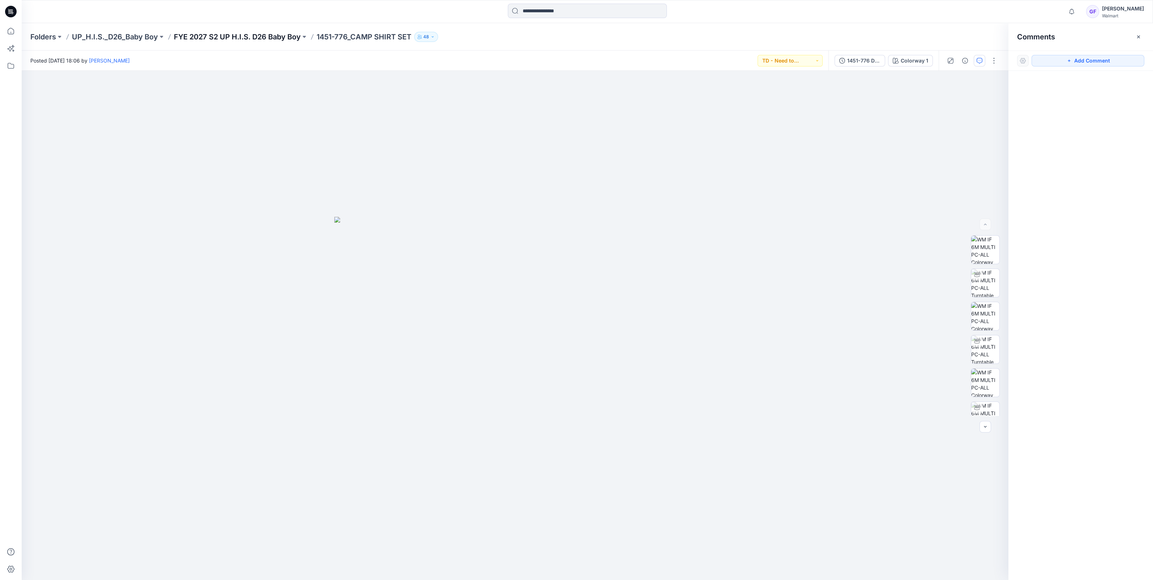
click at [267, 35] on p "FYE 2027 S2 UP H.I.S. D26 Baby Boy" at bounding box center [237, 37] width 127 height 10
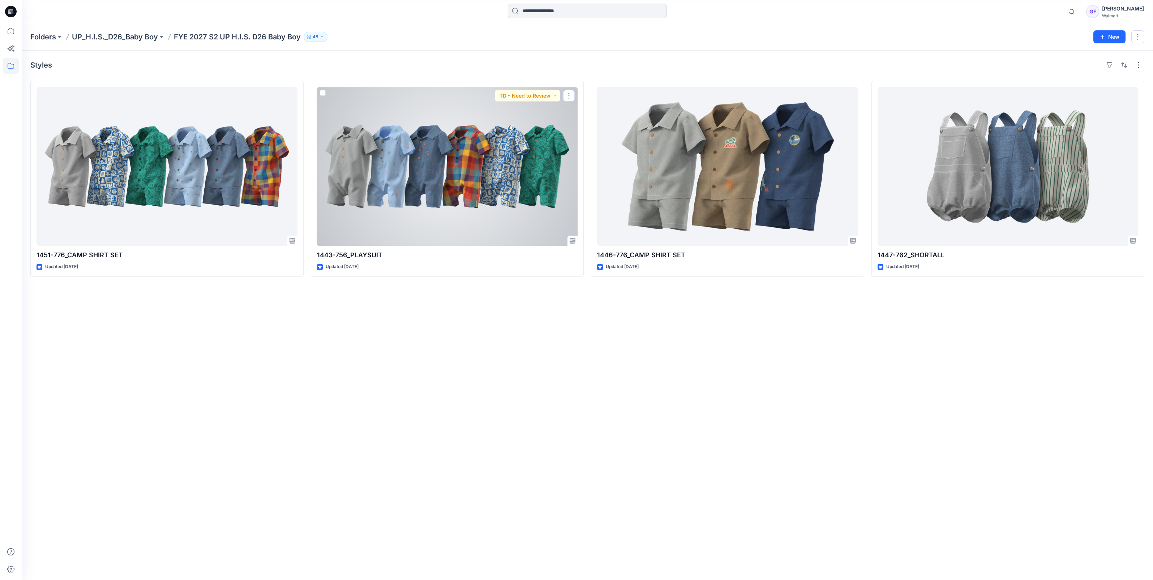
drag, startPoint x: 400, startPoint y: 181, endPoint x: 426, endPoint y: 177, distance: 27.0
click at [400, 181] on div at bounding box center [447, 166] width 261 height 159
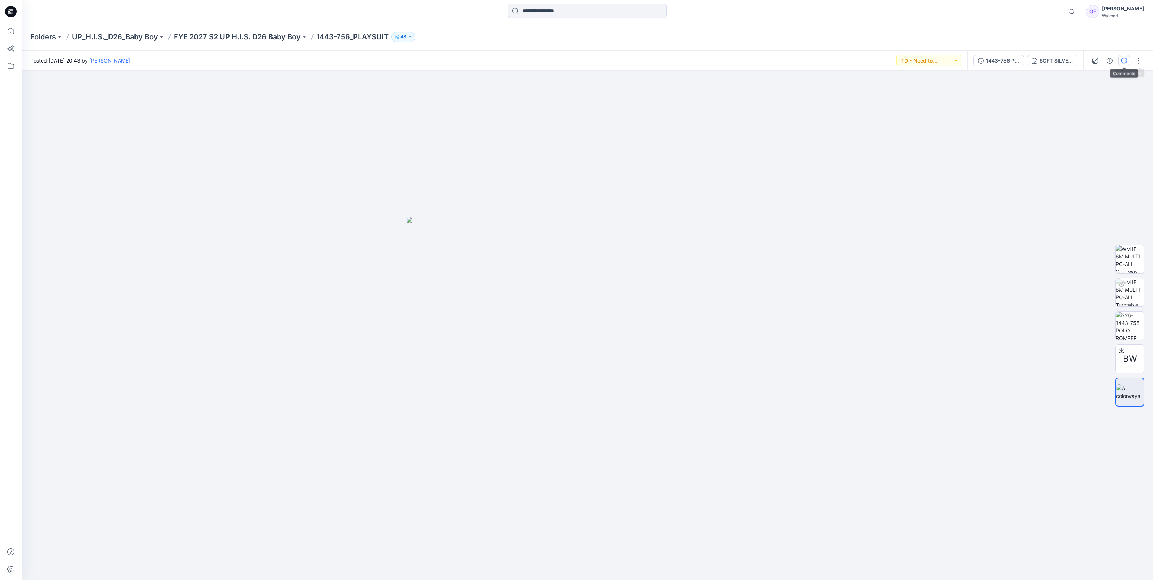
click at [1126, 63] on icon "button" at bounding box center [1125, 61] width 6 height 6
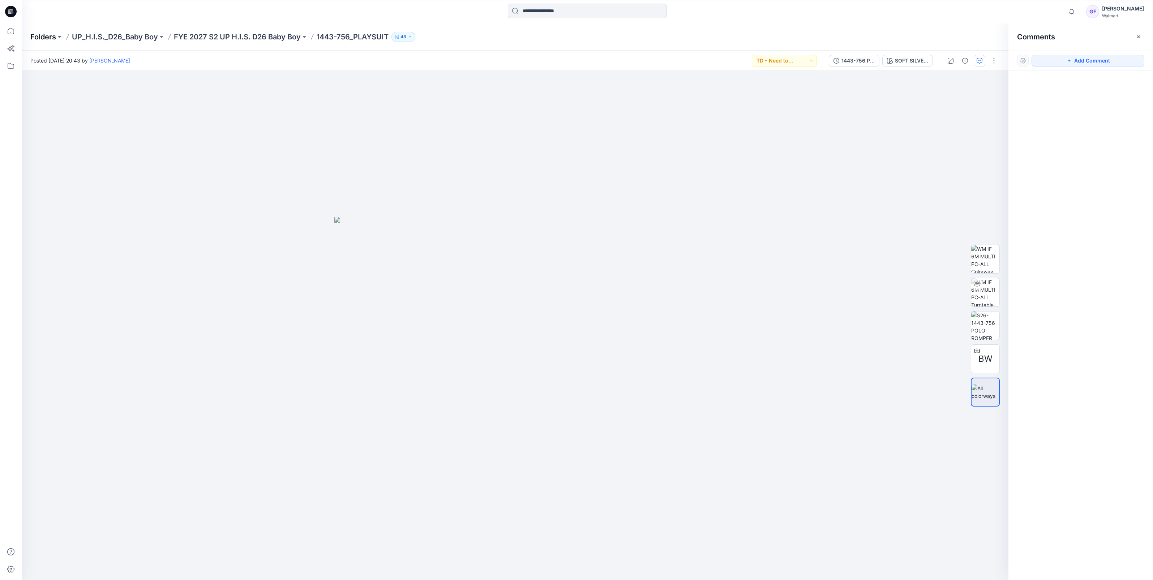
click at [39, 37] on p "Folders" at bounding box center [43, 37] width 26 height 10
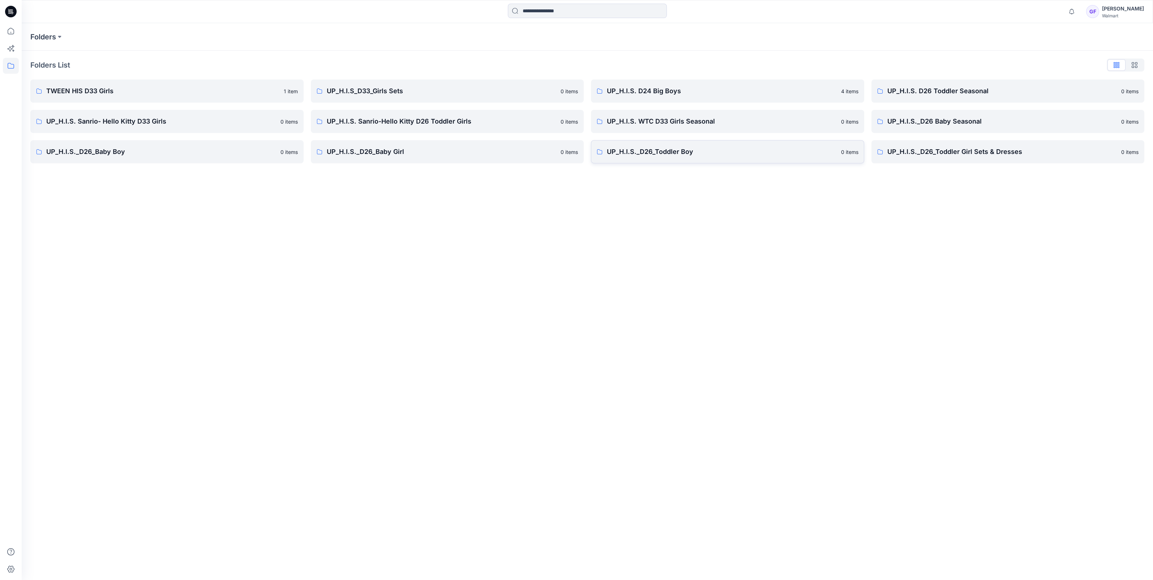
click at [691, 163] on link "UP_H.I.S._D26_Toddler Boy 0 items" at bounding box center [727, 151] width 273 height 23
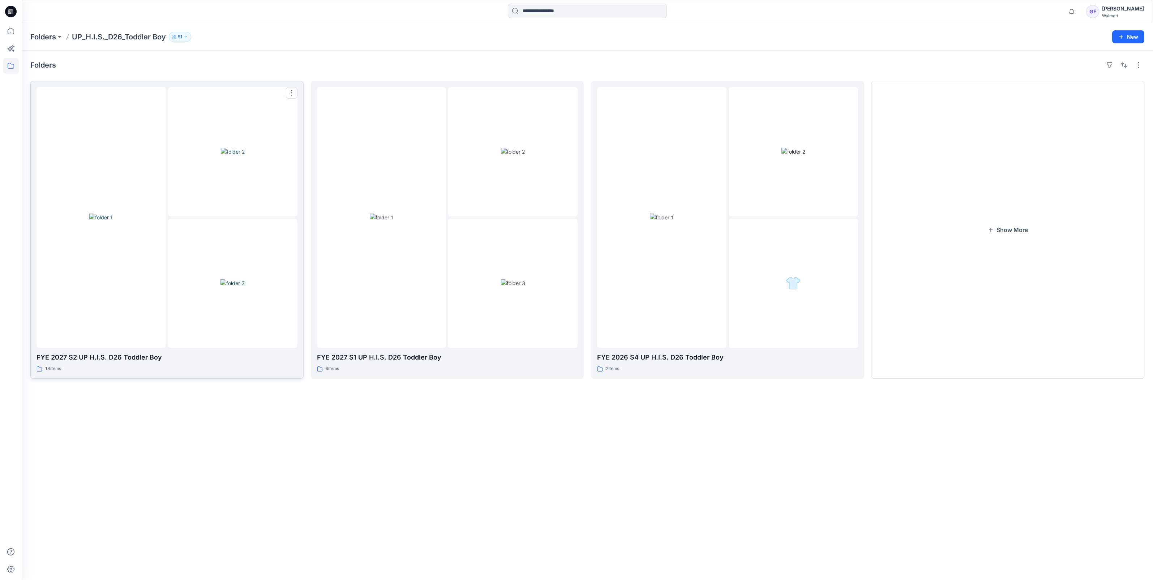
click at [236, 228] on div at bounding box center [232, 283] width 129 height 129
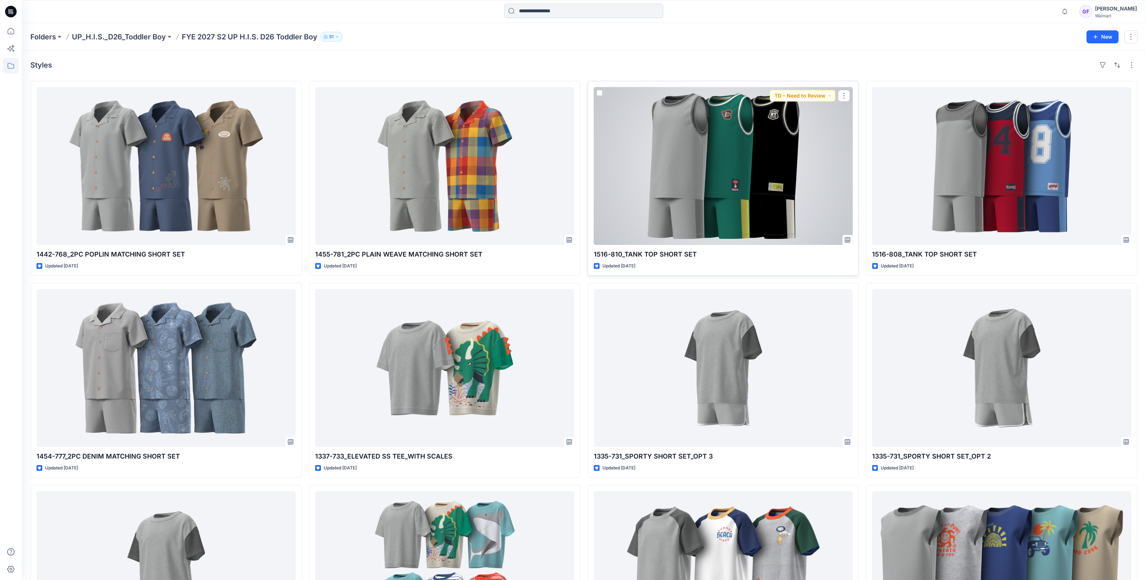
click at [734, 124] on div at bounding box center [723, 166] width 259 height 158
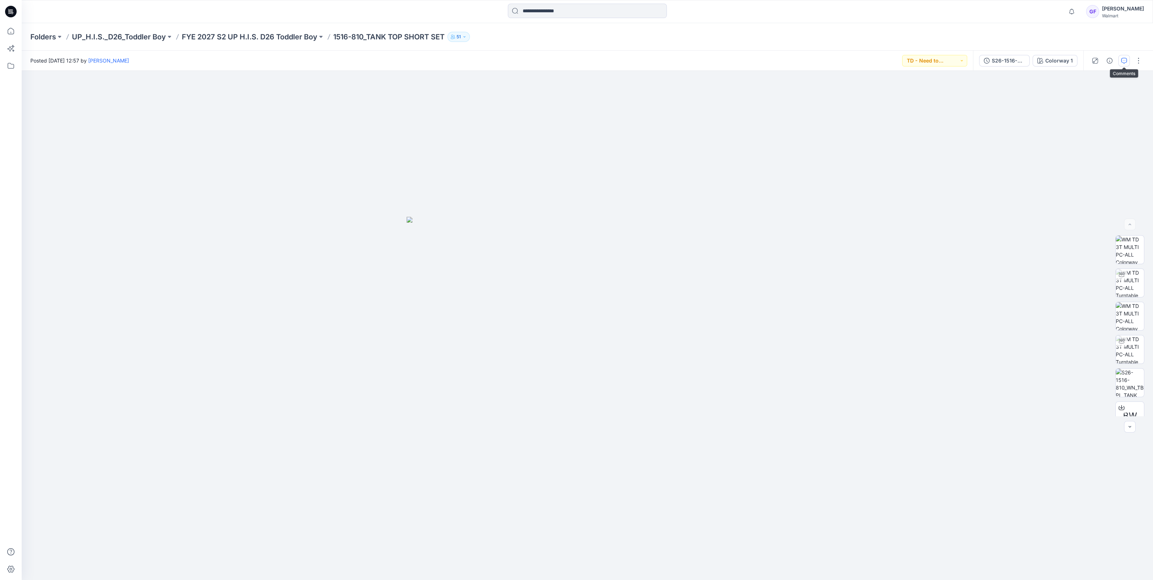
click at [1127, 65] on button "button" at bounding box center [1125, 61] width 12 height 12
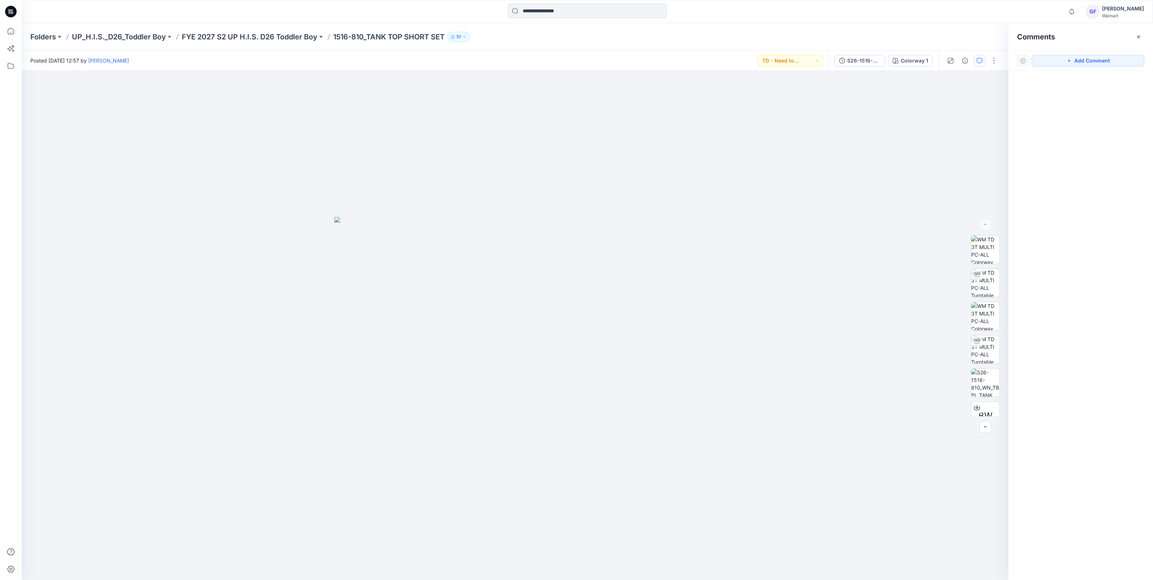
click at [24, 35] on div "Folders UP_H.I.S._D26_Toddler Boy FYE 2027 S2 UP H.I.S. D26 Toddler Boy 1516-81…" at bounding box center [588, 36] width 1132 height 27
click at [34, 35] on p "Folders" at bounding box center [43, 37] width 26 height 10
